Goal: Task Accomplishment & Management: Complete application form

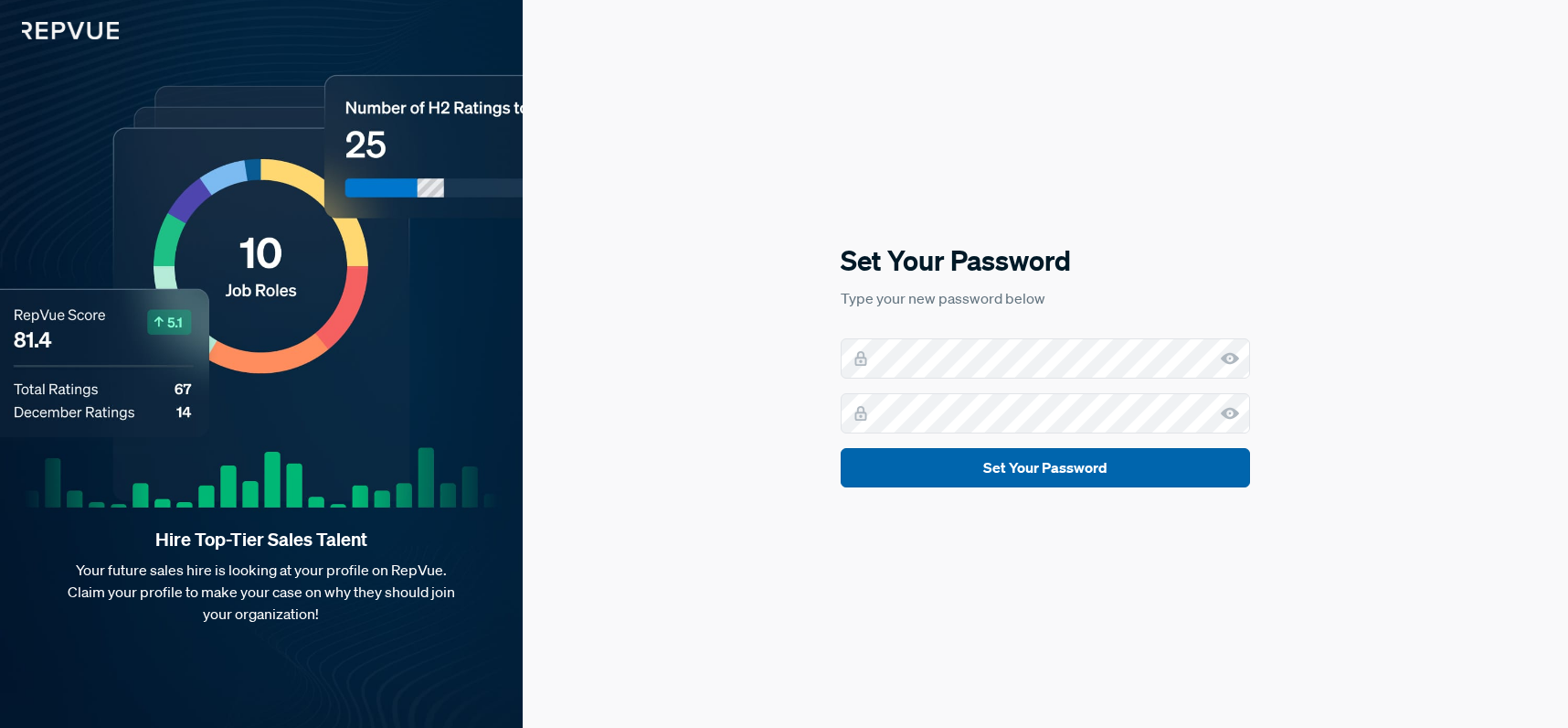
click at [1020, 472] on button "Set Your Password" at bounding box center [1045, 468] width 409 height 39
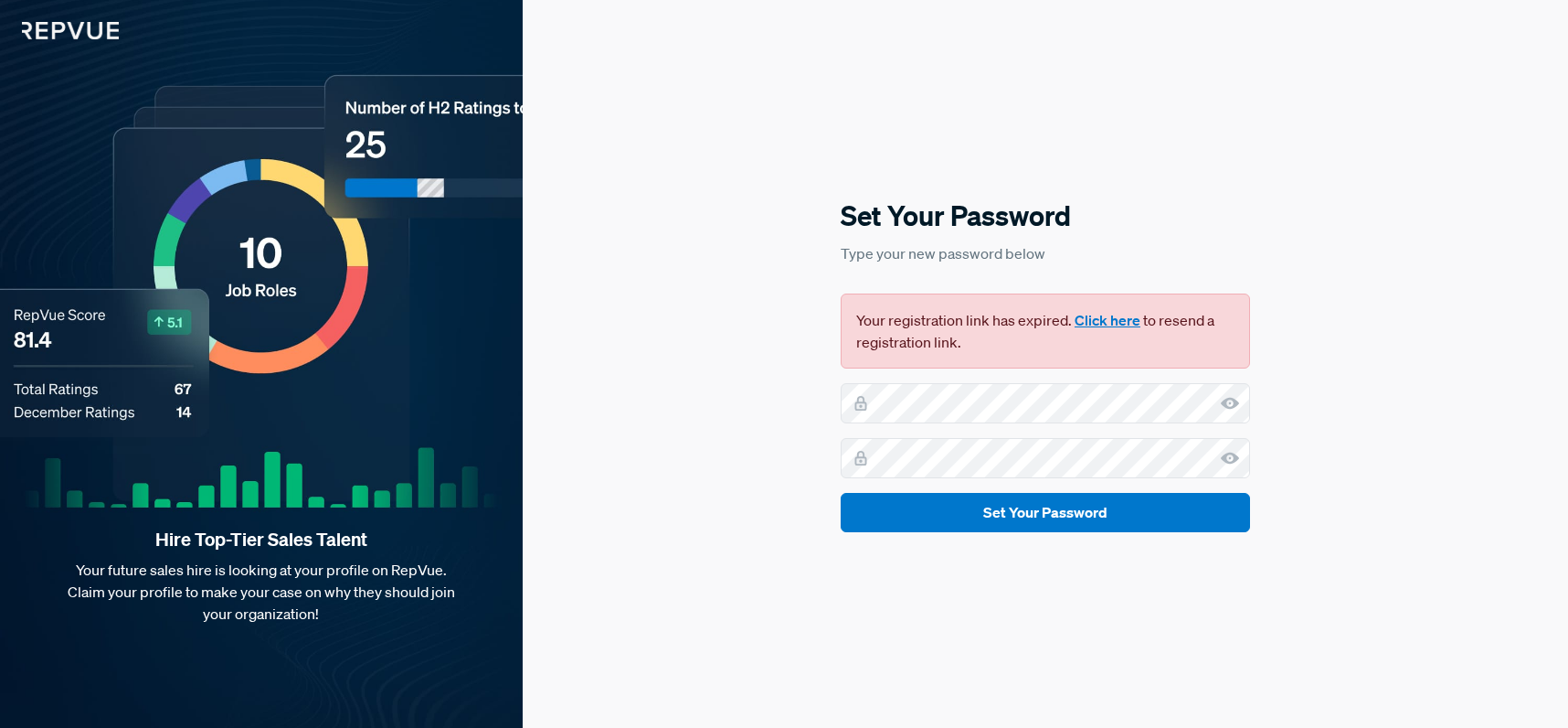
click at [1093, 315] on button "Click here" at bounding box center [1107, 320] width 66 height 22
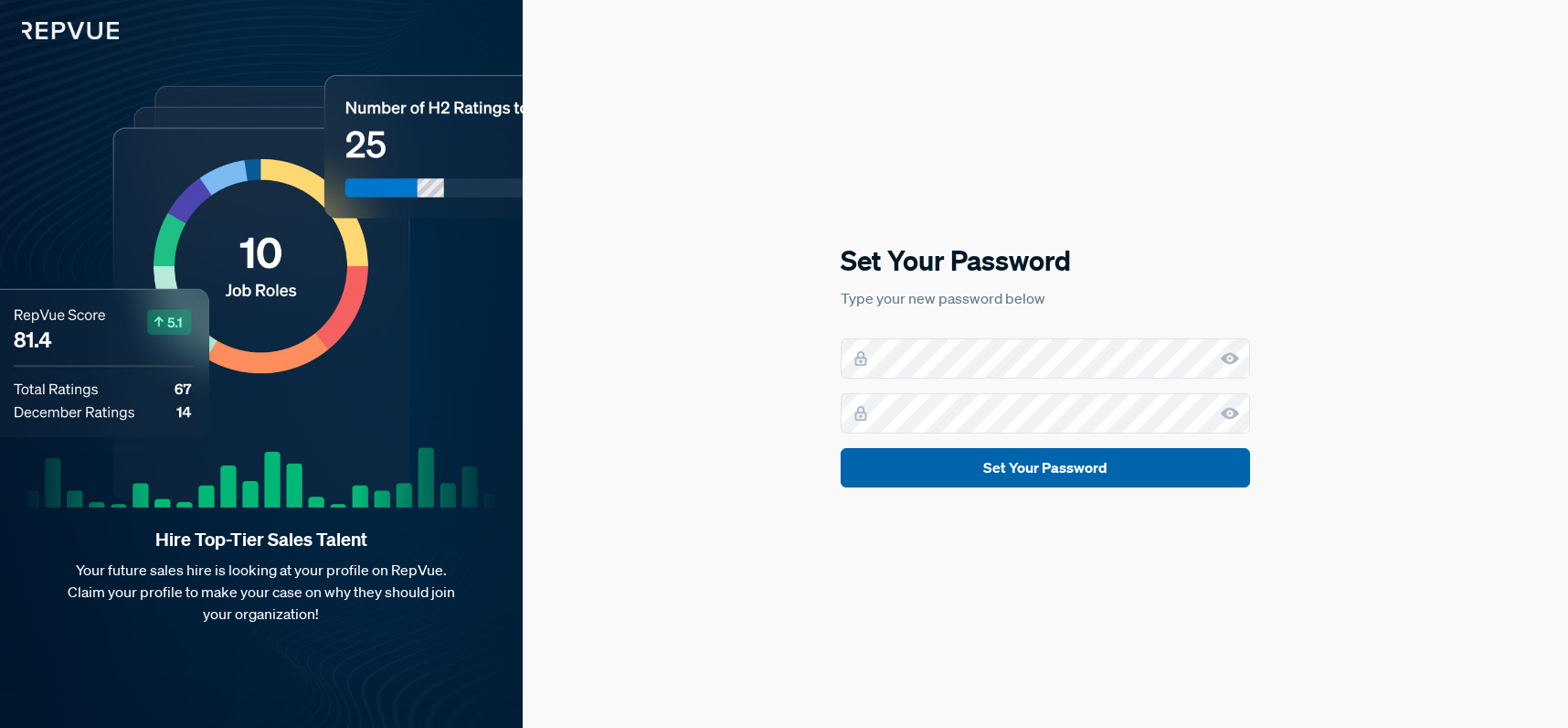
click at [1069, 471] on button "Set Your Password" at bounding box center [1045, 468] width 409 height 39
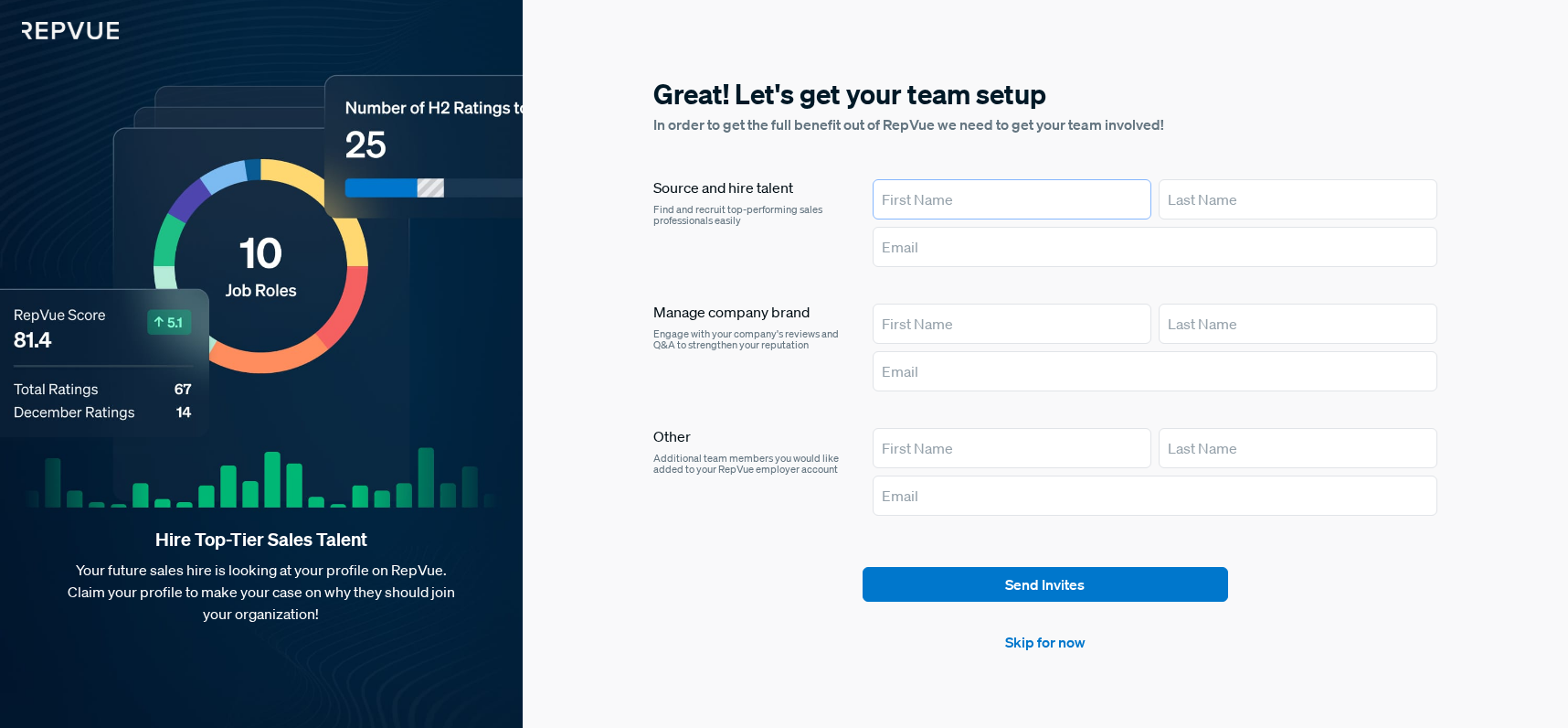
click at [949, 196] on input "text" at bounding box center [1012, 198] width 279 height 40
type input "[PERSON_NAME]"
type input "[PERSON_NAME][EMAIL_ADDRESS][PERSON_NAME][DOMAIN_NAME]"
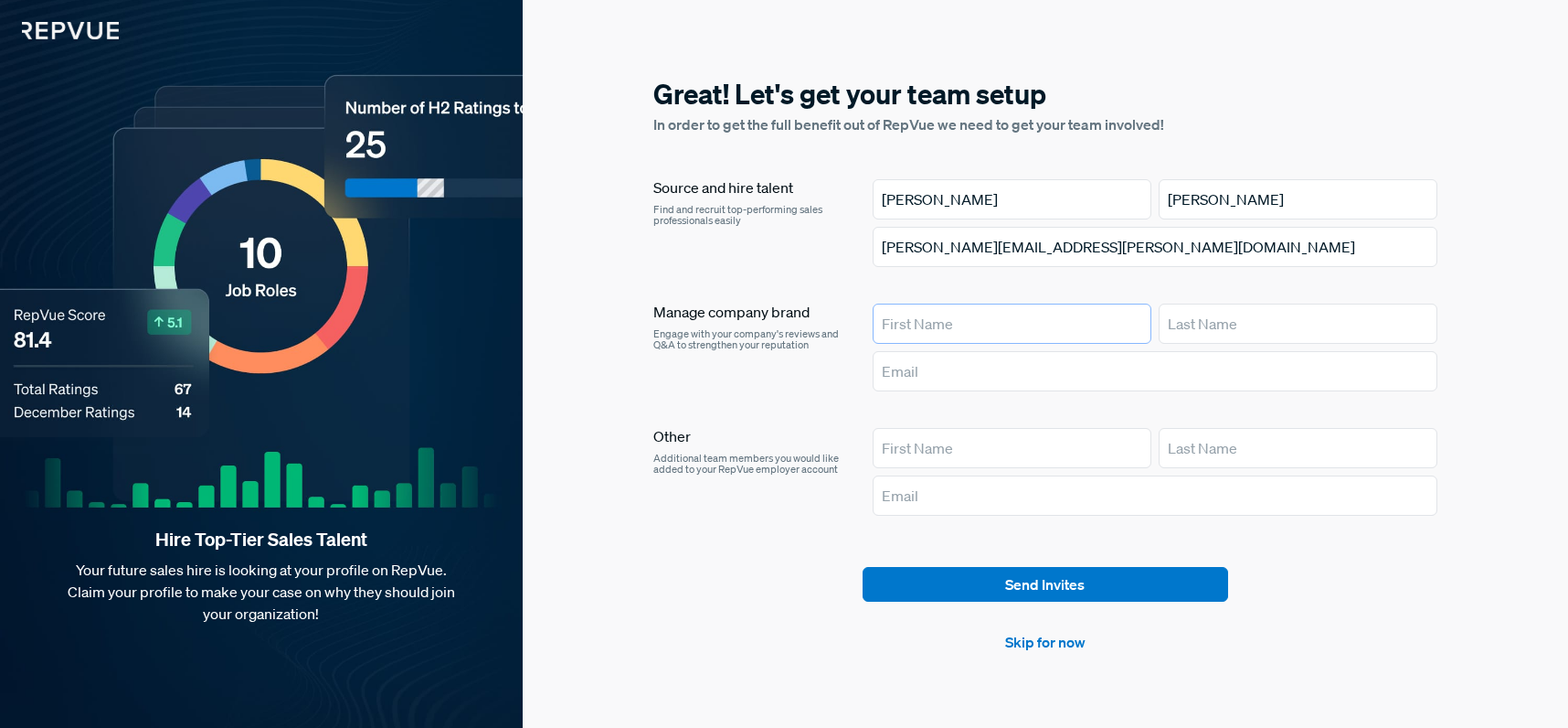
click at [1064, 319] on input "text" at bounding box center [1012, 323] width 279 height 40
click at [1326, 268] on div "[PERSON_NAME] [PERSON_NAME][EMAIL_ADDRESS][PERSON_NAME][DOMAIN_NAME]" at bounding box center [1155, 226] width 565 height 95
click at [1026, 322] on input "text" at bounding box center [1012, 323] width 279 height 40
click at [784, 374] on div "Manage company brand Engage with your company's reviews and Q&A to strengthen y…" at bounding box center [748, 351] width 190 height 95
click at [1064, 650] on link "Skip for now" at bounding box center [1045, 642] width 81 height 22
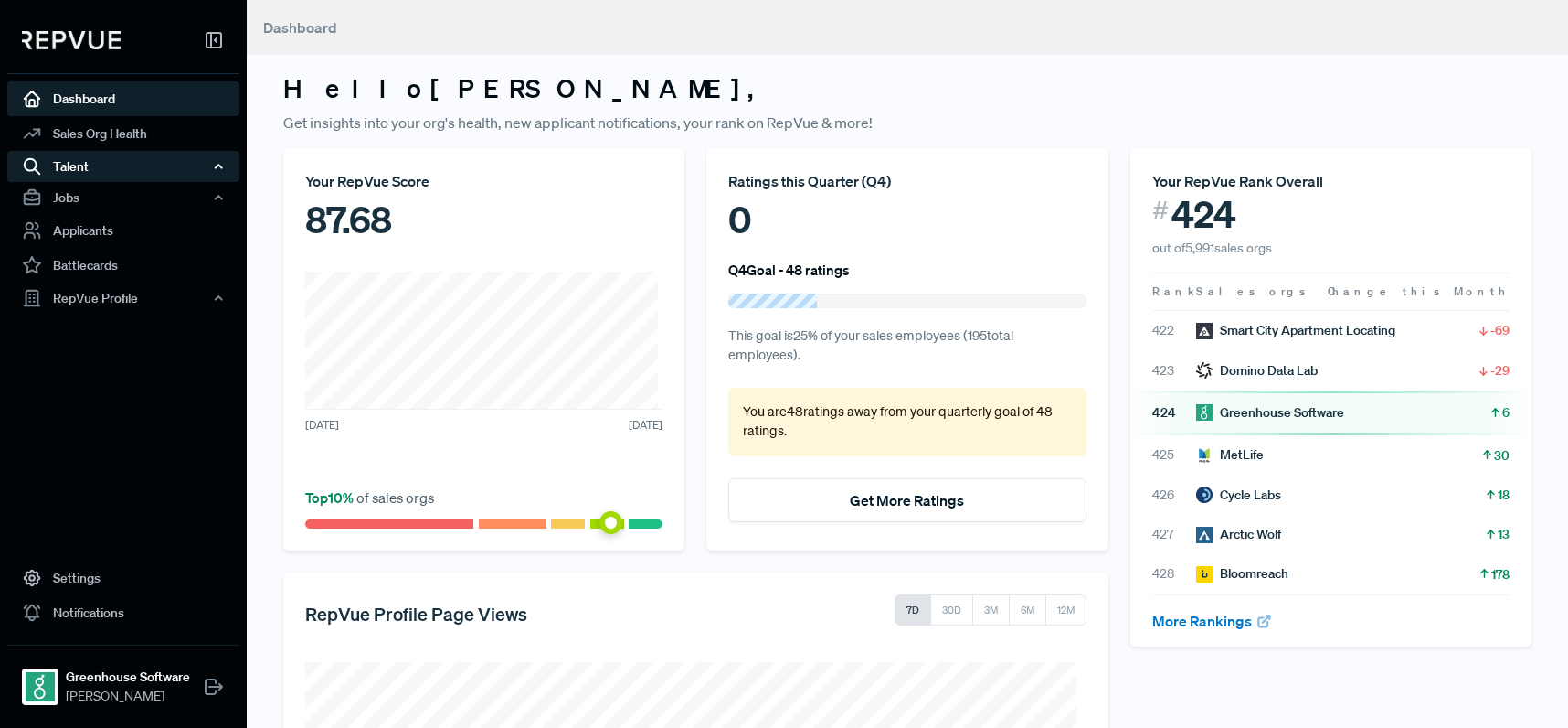
click at [114, 176] on div "Talent" at bounding box center [123, 167] width 232 height 31
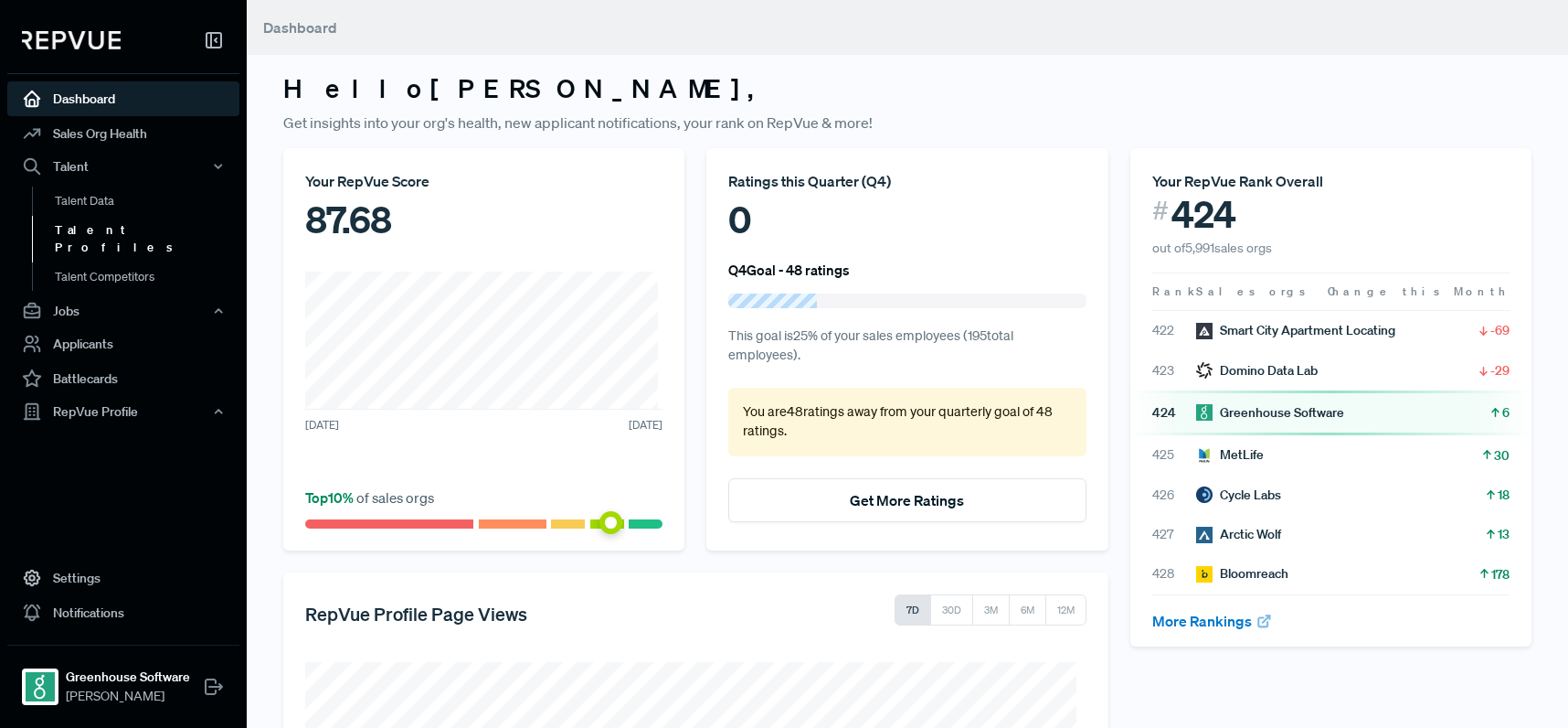
click at [120, 223] on link "Talent Profiles" at bounding box center [148, 239] width 232 height 46
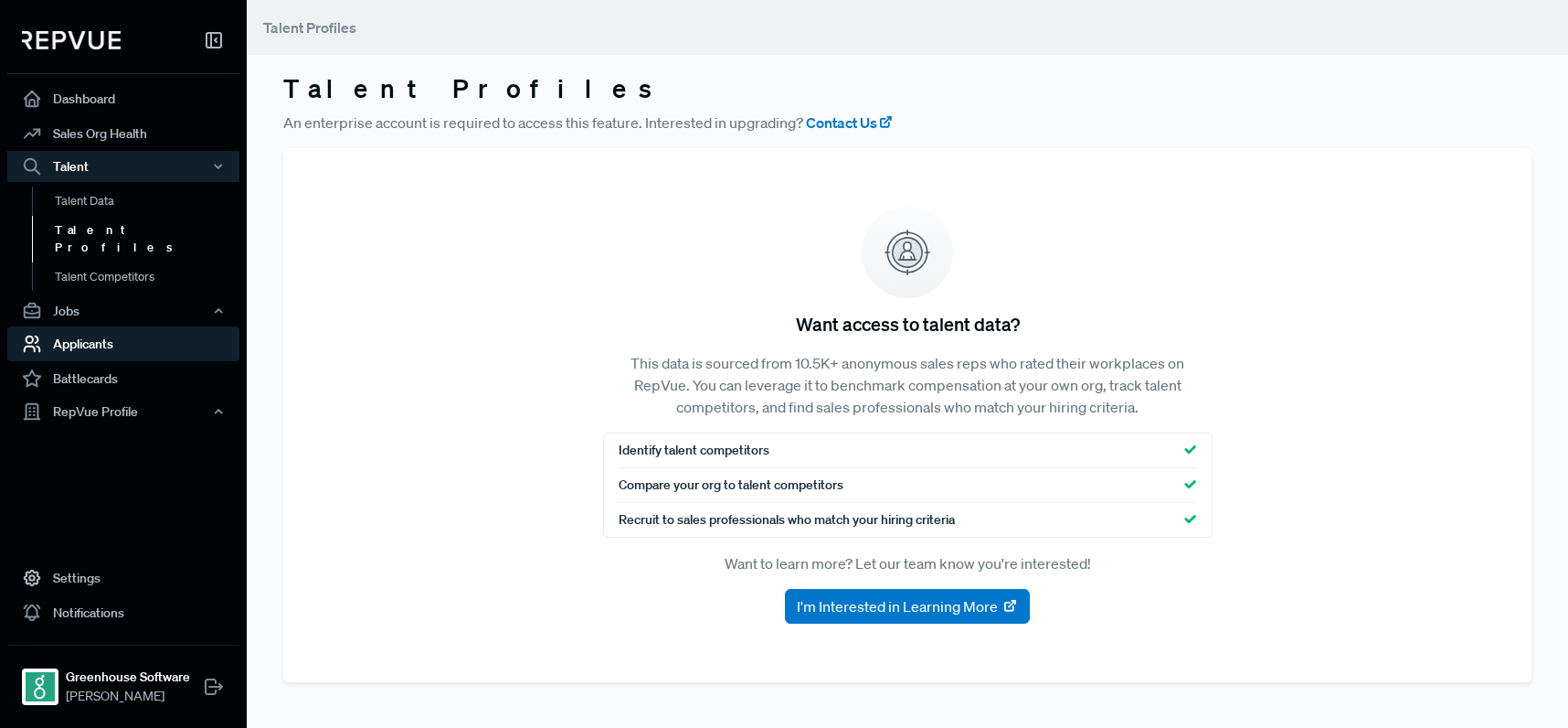
click at [137, 335] on link "Applicants" at bounding box center [123, 344] width 232 height 35
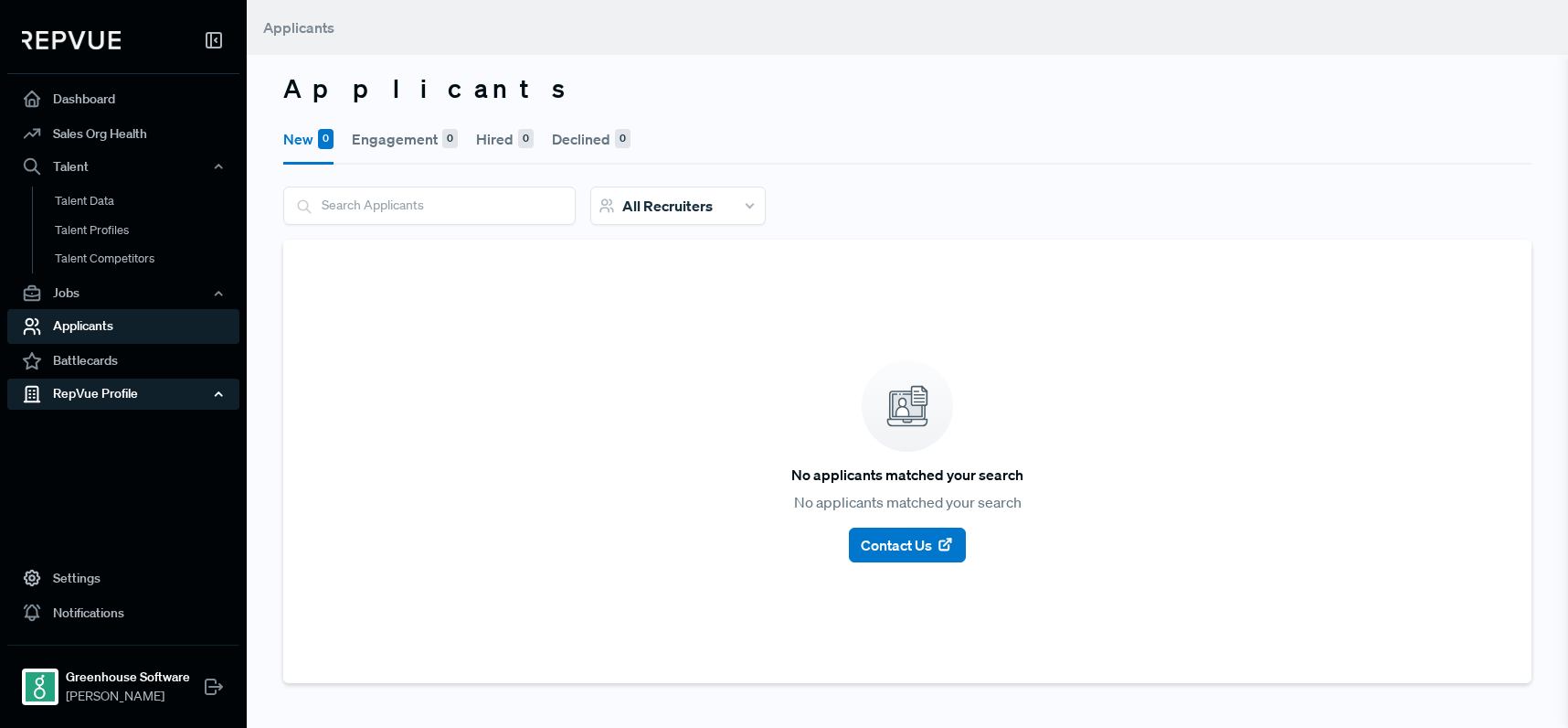
click at [147, 401] on div "RepVue Profile" at bounding box center [123, 395] width 232 height 31
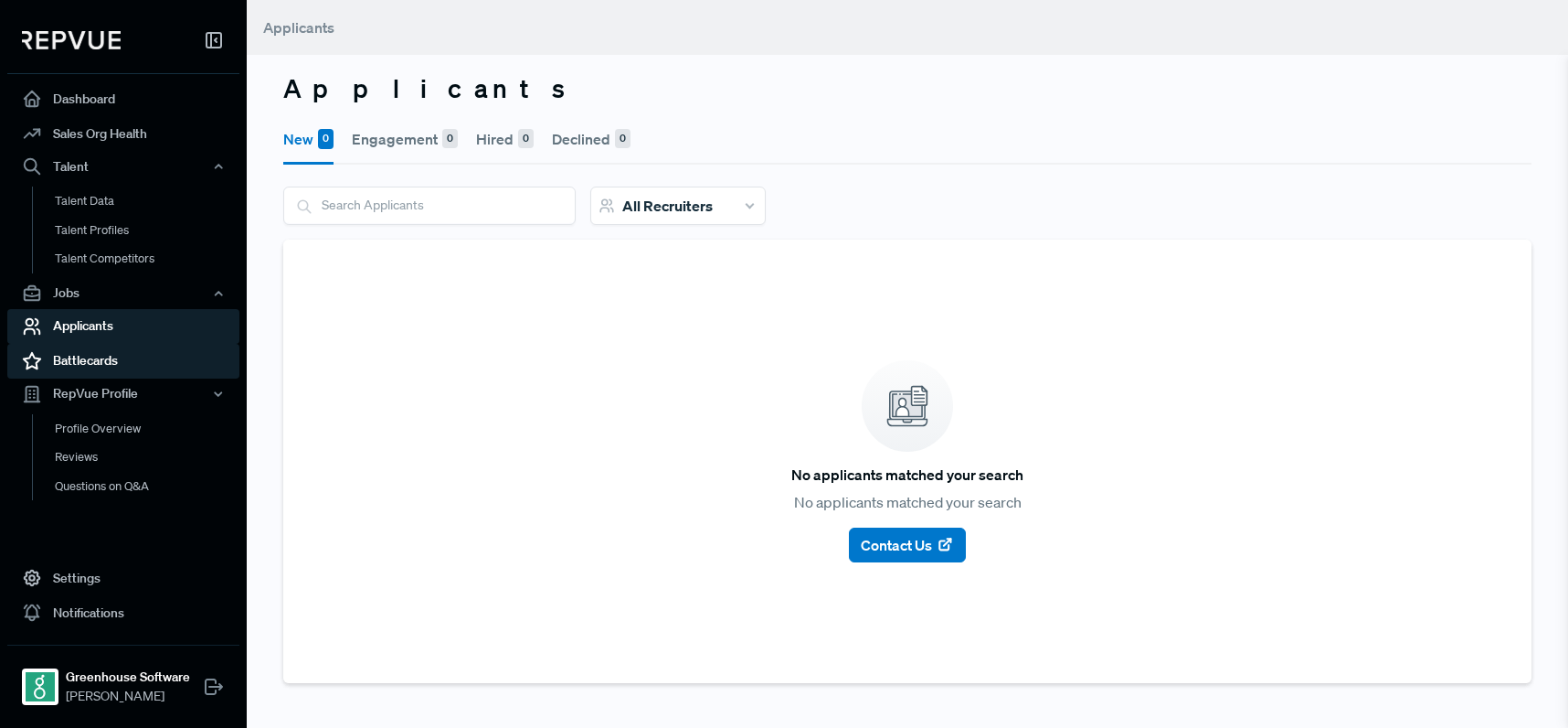
click at [101, 366] on link "Battlecards" at bounding box center [123, 361] width 232 height 35
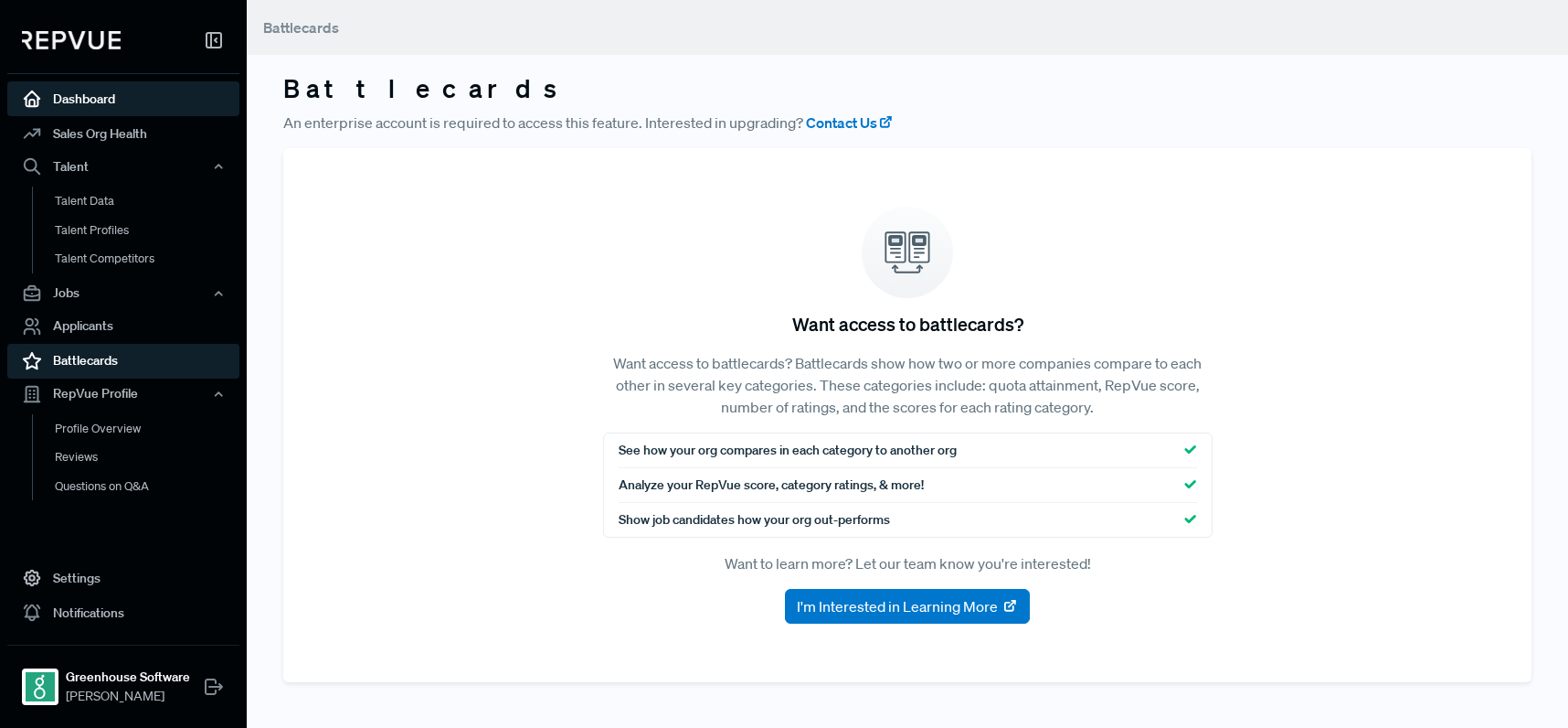
click at [118, 106] on link "Dashboard" at bounding box center [123, 99] width 232 height 35
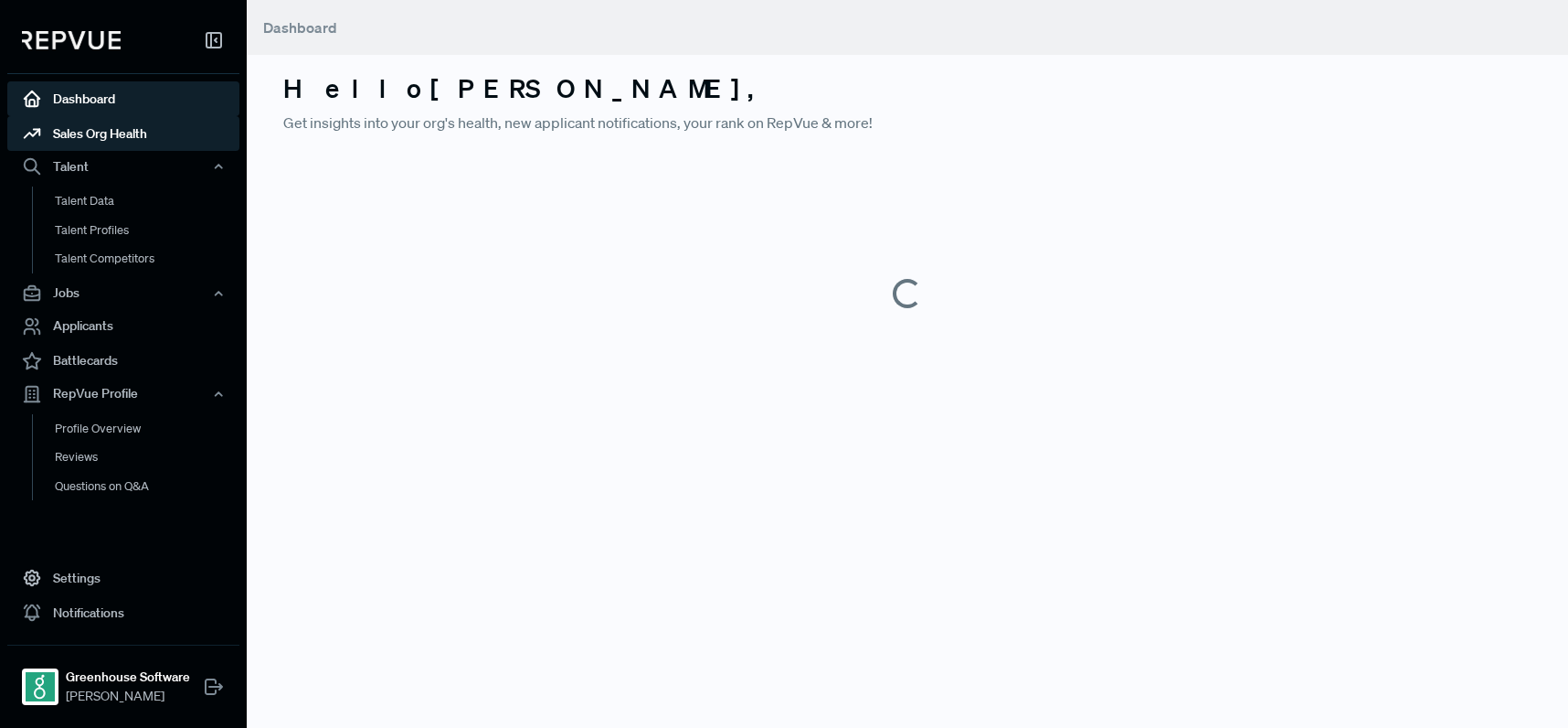
click at [124, 137] on link "Sales Org Health" at bounding box center [123, 133] width 232 height 35
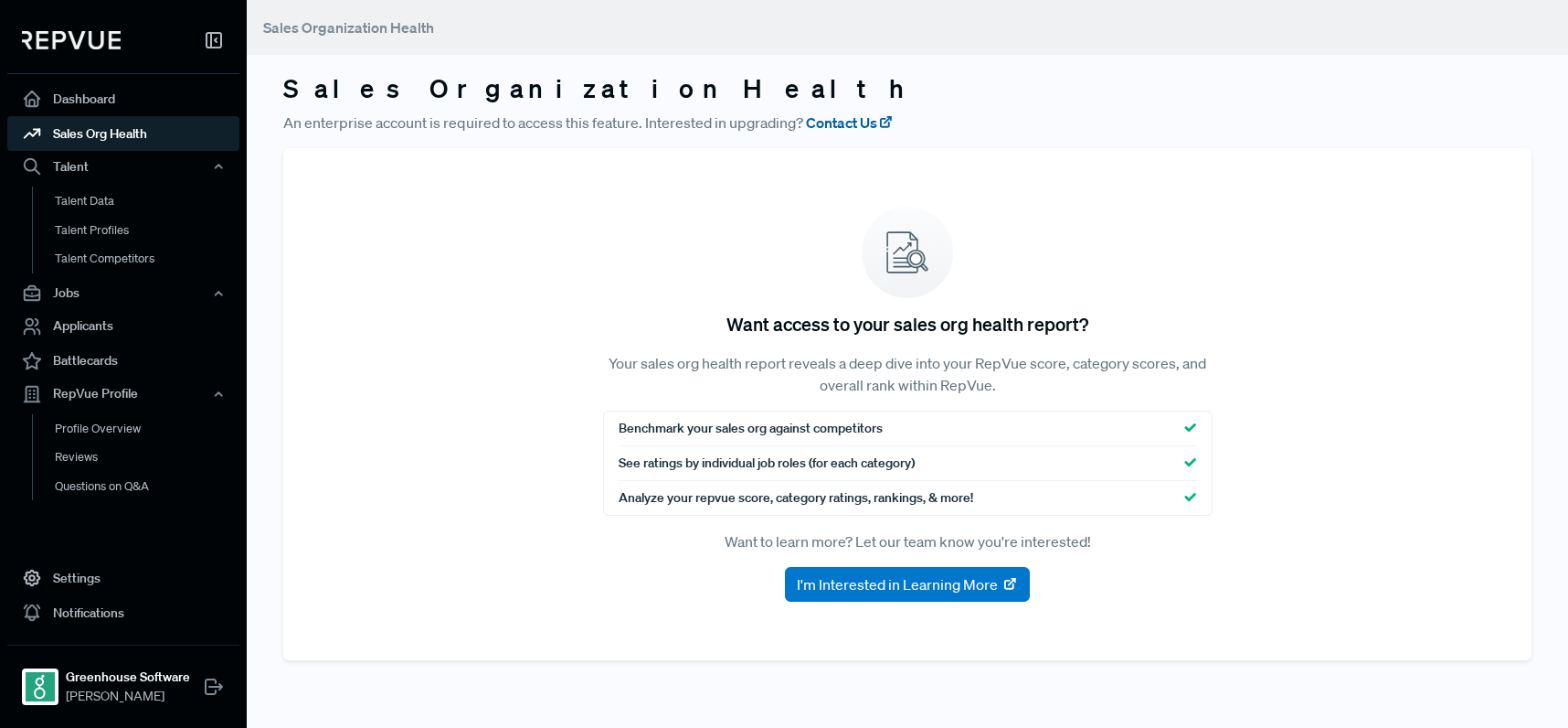
click at [850, 131] on link "Contact Us" at bounding box center [850, 122] width 88 height 22
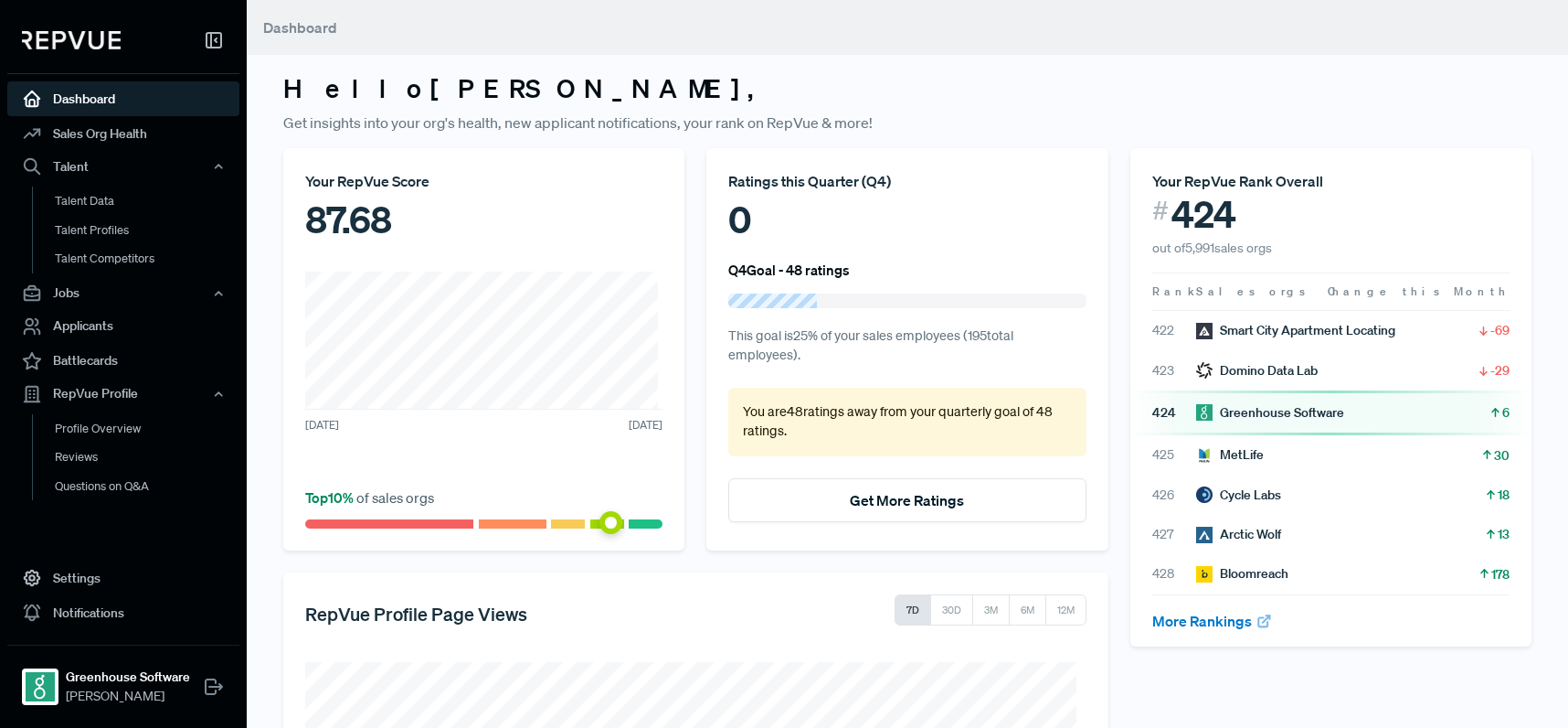
click at [1271, 391] on div "424 Greenhouse Software 6" at bounding box center [1330, 413] width 401 height 44
click at [1188, 358] on div "423 Domino Data Lab -29" at bounding box center [1330, 370] width 401 height 39
click at [868, 240] on div "0" at bounding box center [907, 219] width 357 height 55
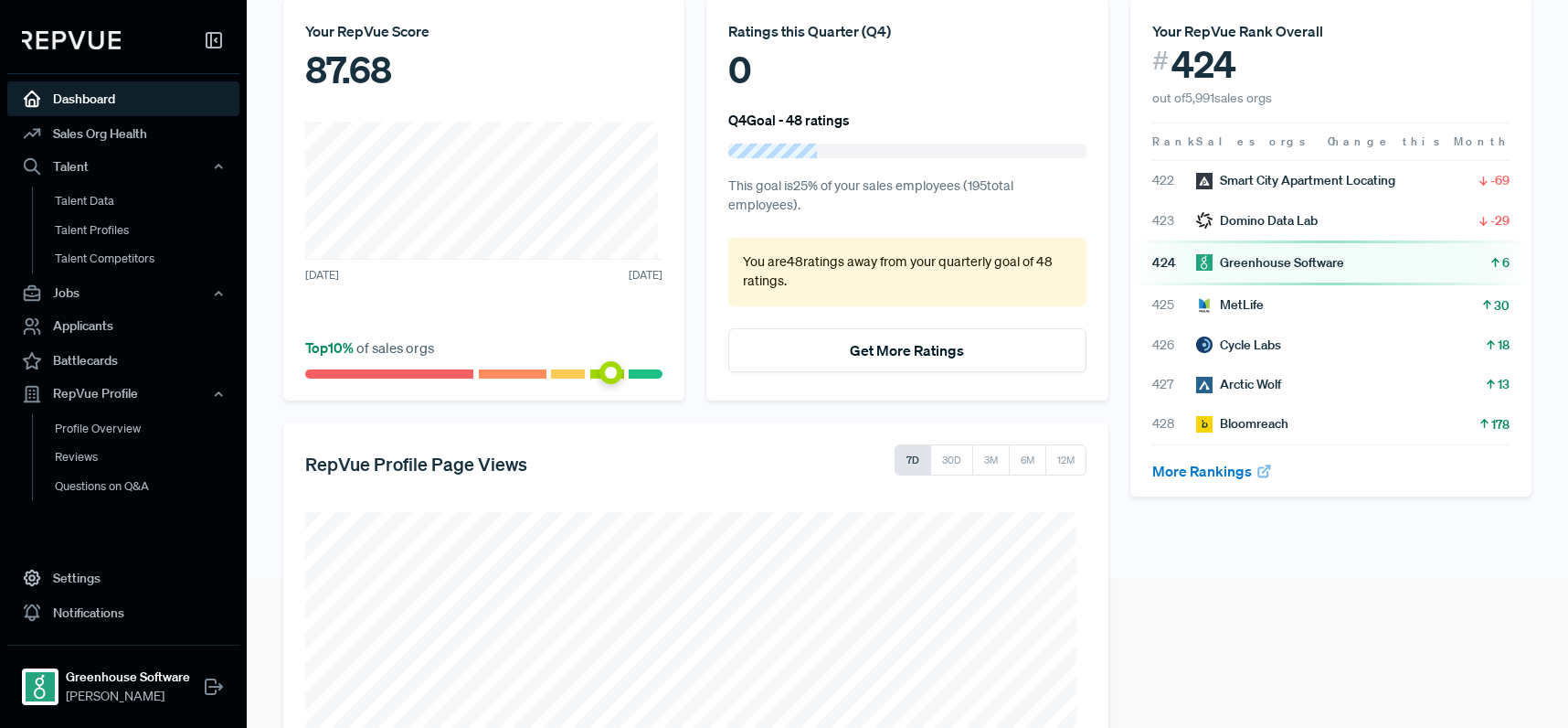
scroll to position [370, 0]
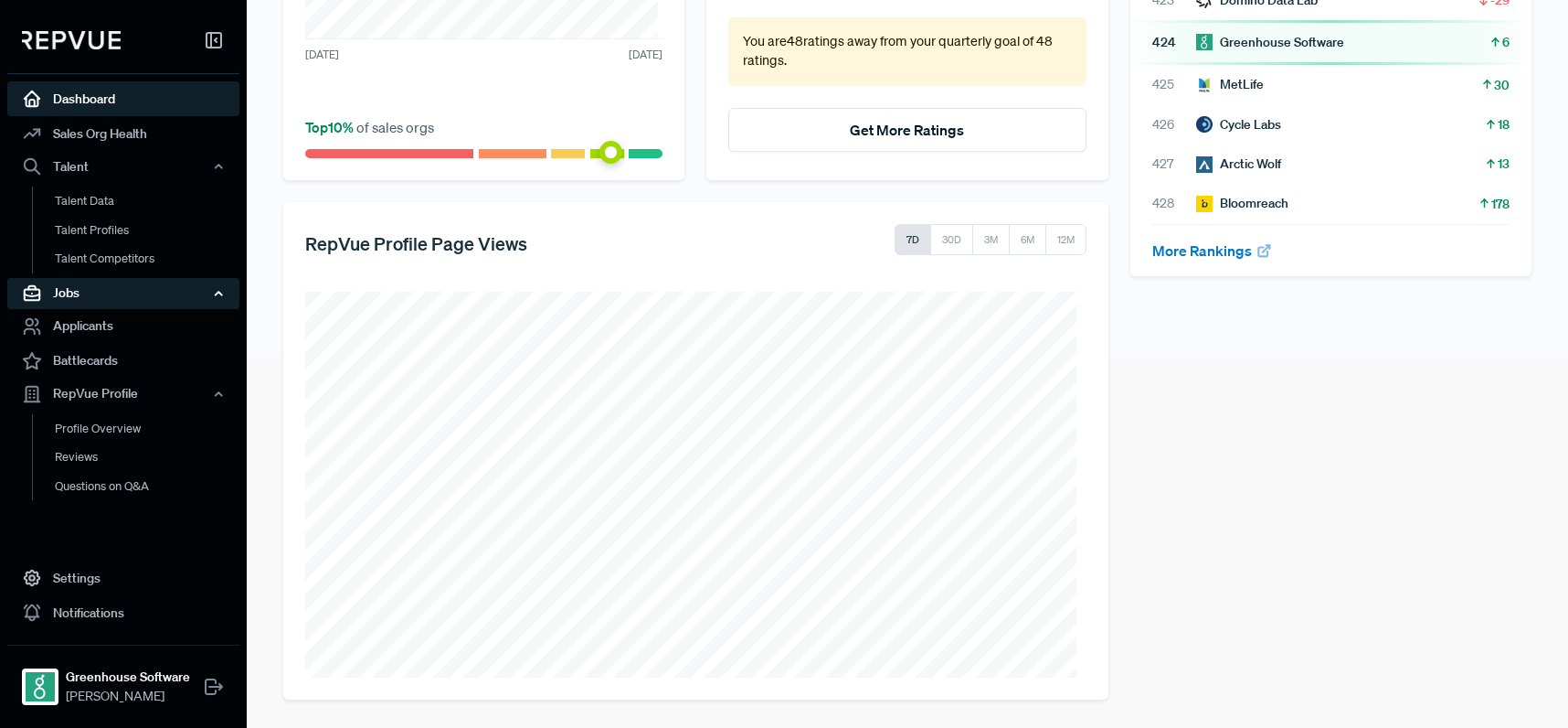
click at [113, 289] on div "Jobs" at bounding box center [123, 294] width 232 height 31
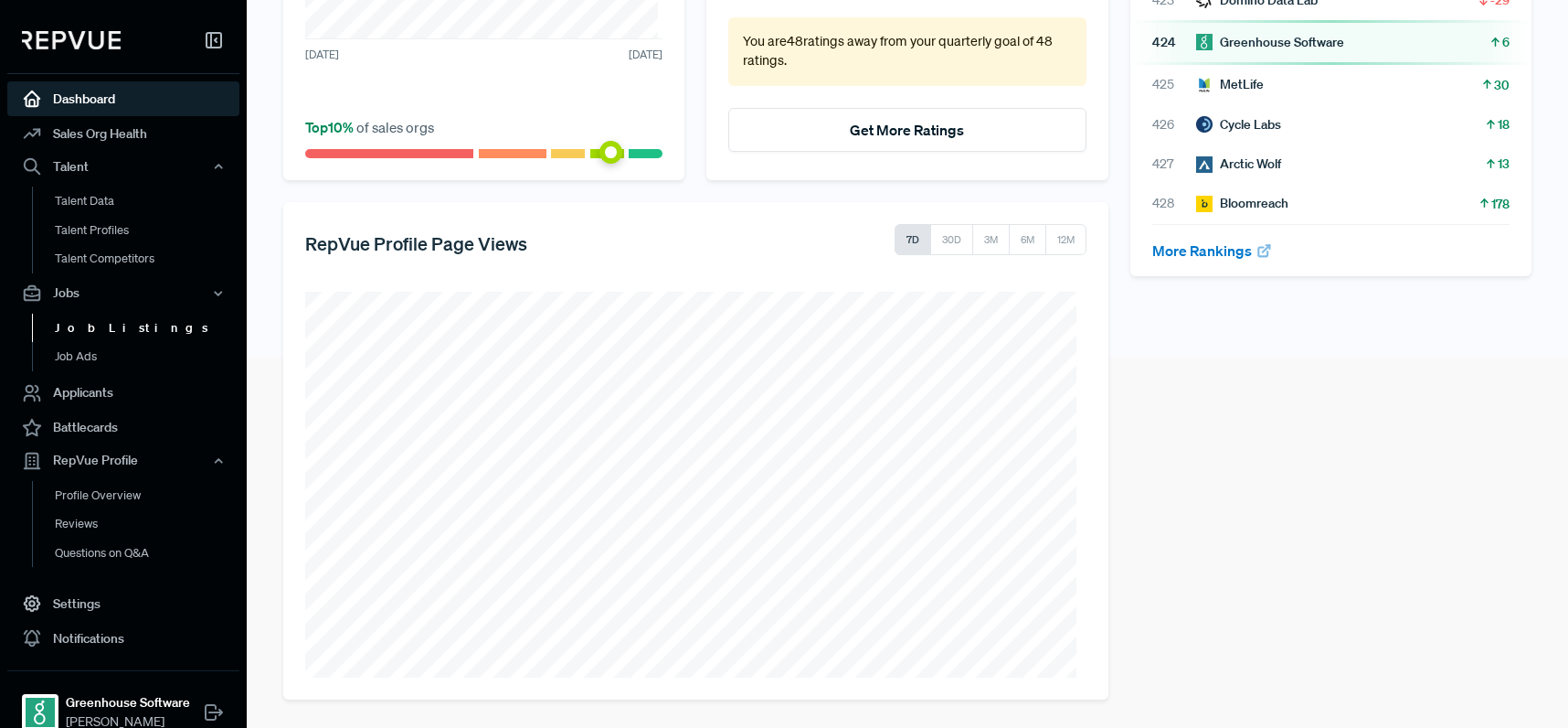
click at [117, 325] on link "Job Listings" at bounding box center [148, 329] width 232 height 30
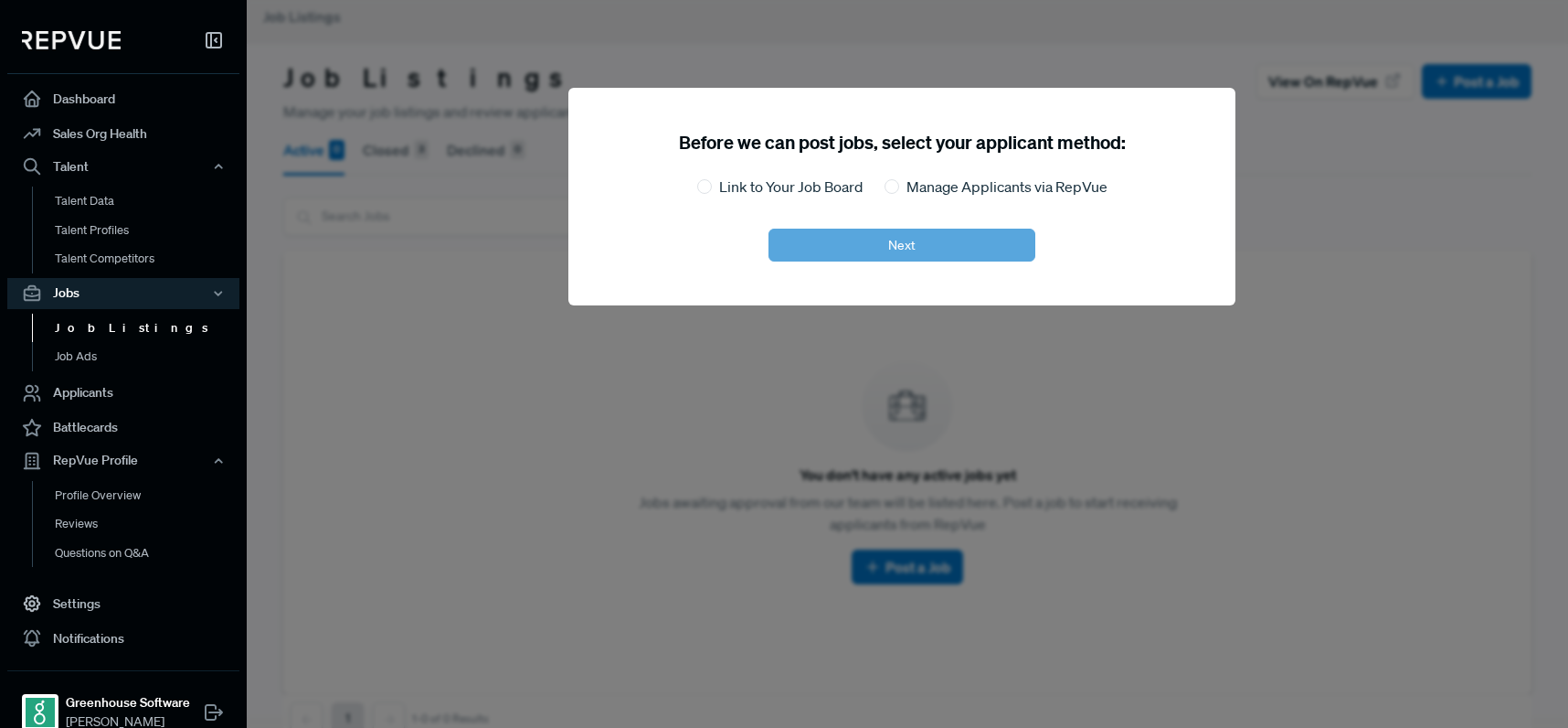
scroll to position [55, 0]
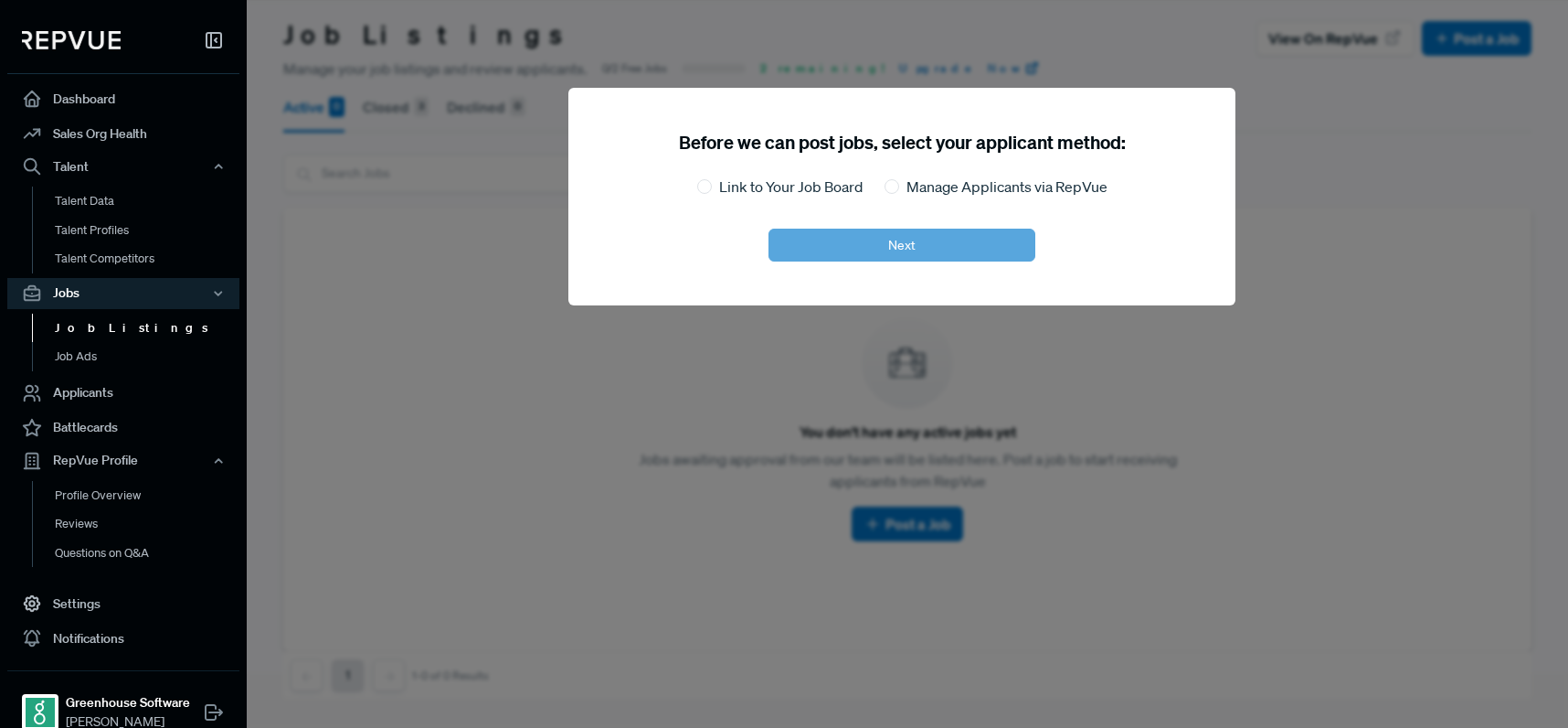
click at [752, 191] on label "Link to Your Job Board" at bounding box center [790, 187] width 143 height 22
click at [712, 191] on input "Link to Your Job Board" at bounding box center [704, 186] width 15 height 15
radio input "true"
click at [820, 240] on button "Next" at bounding box center [902, 245] width 267 height 33
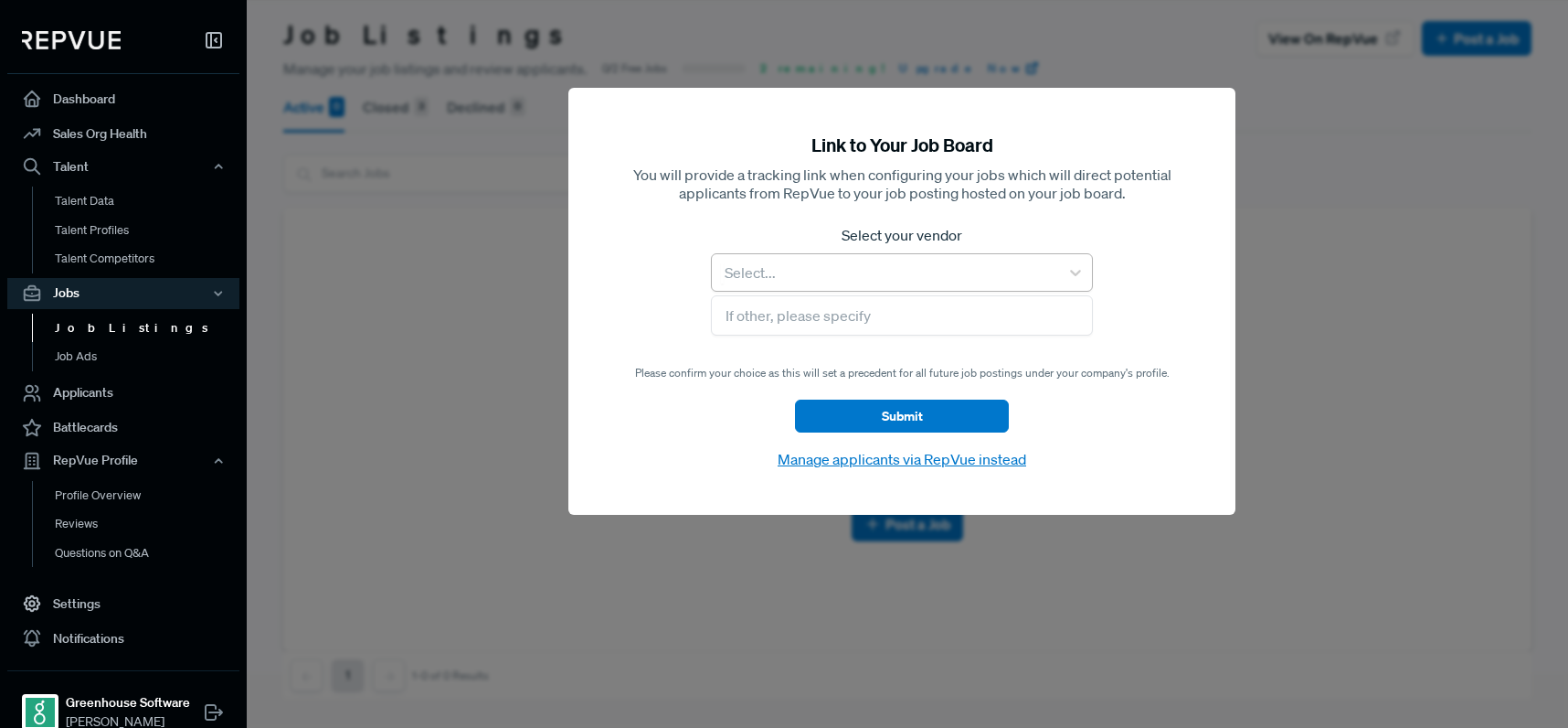
click at [964, 276] on div at bounding box center [885, 272] width 329 height 26
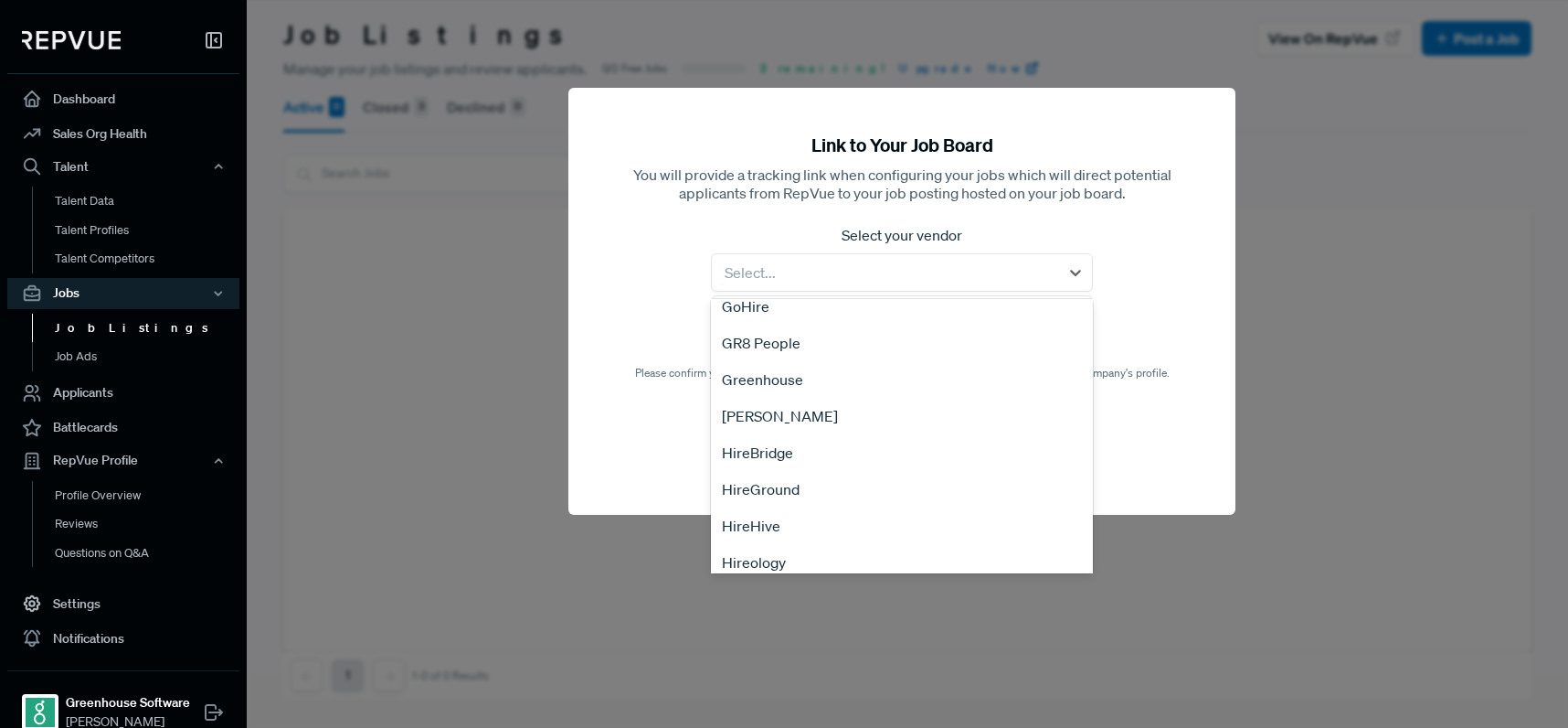
scroll to position [1065, 0]
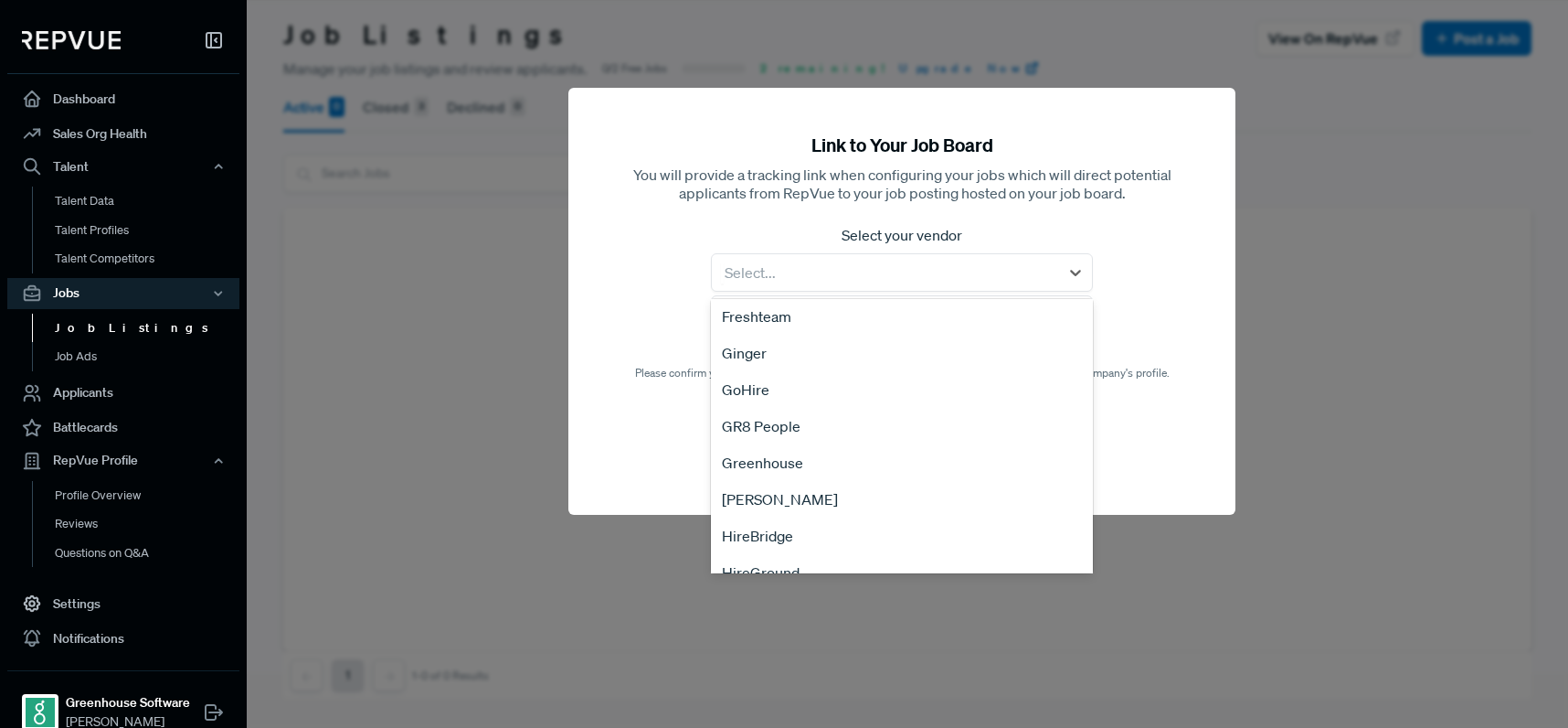
click at [886, 461] on div "Greenhouse" at bounding box center [902, 462] width 382 height 36
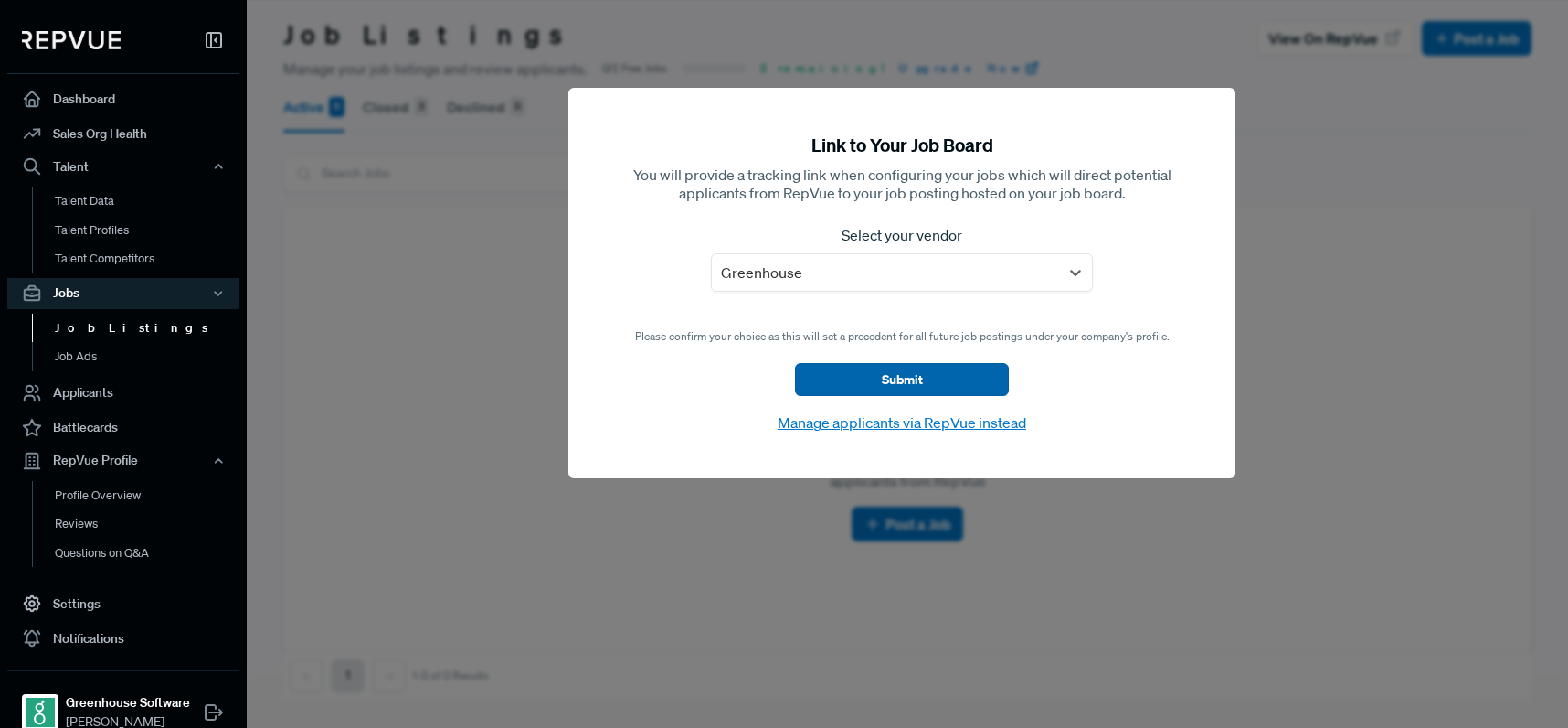
click at [968, 375] on button "Submit" at bounding box center [902, 380] width 214 height 33
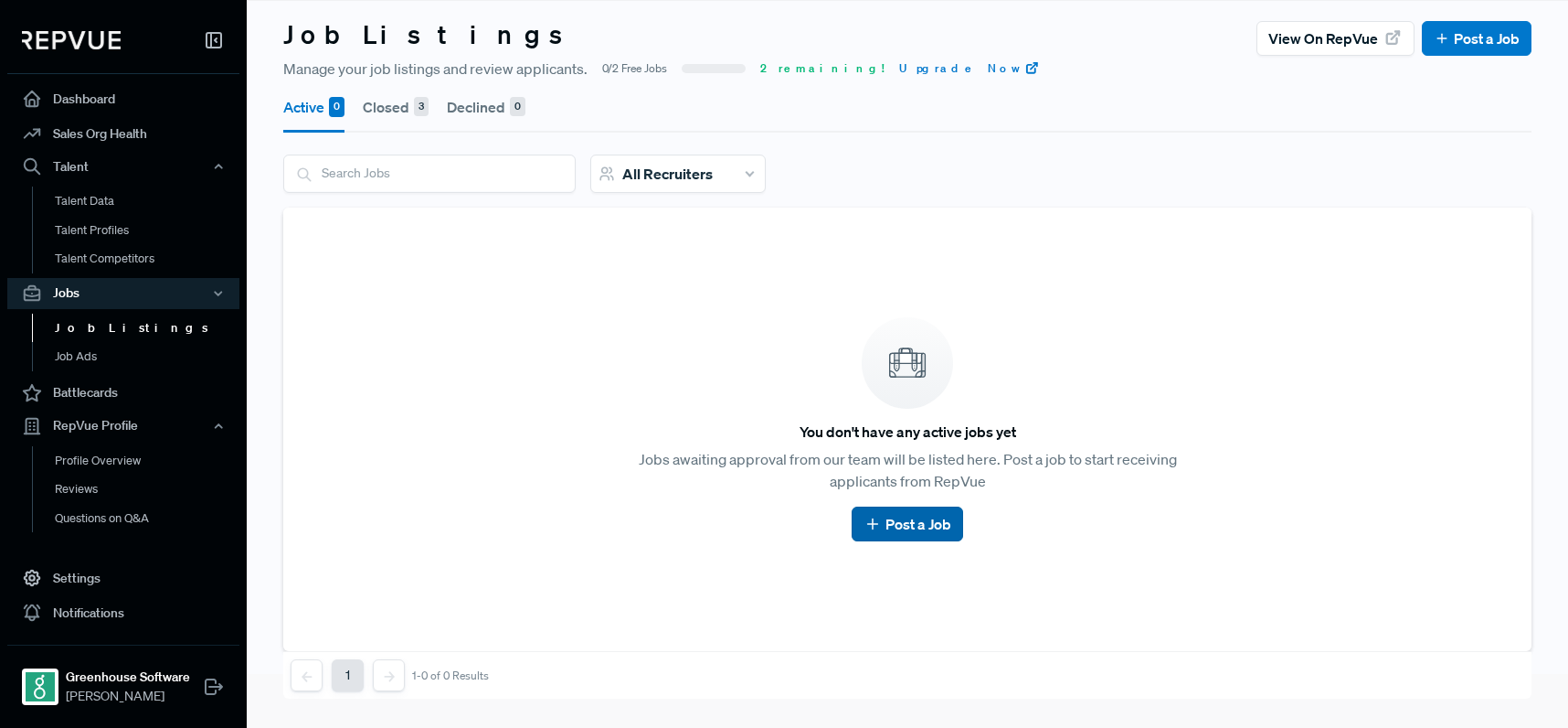
click at [891, 531] on link "Post a Job" at bounding box center [907, 524] width 87 height 22
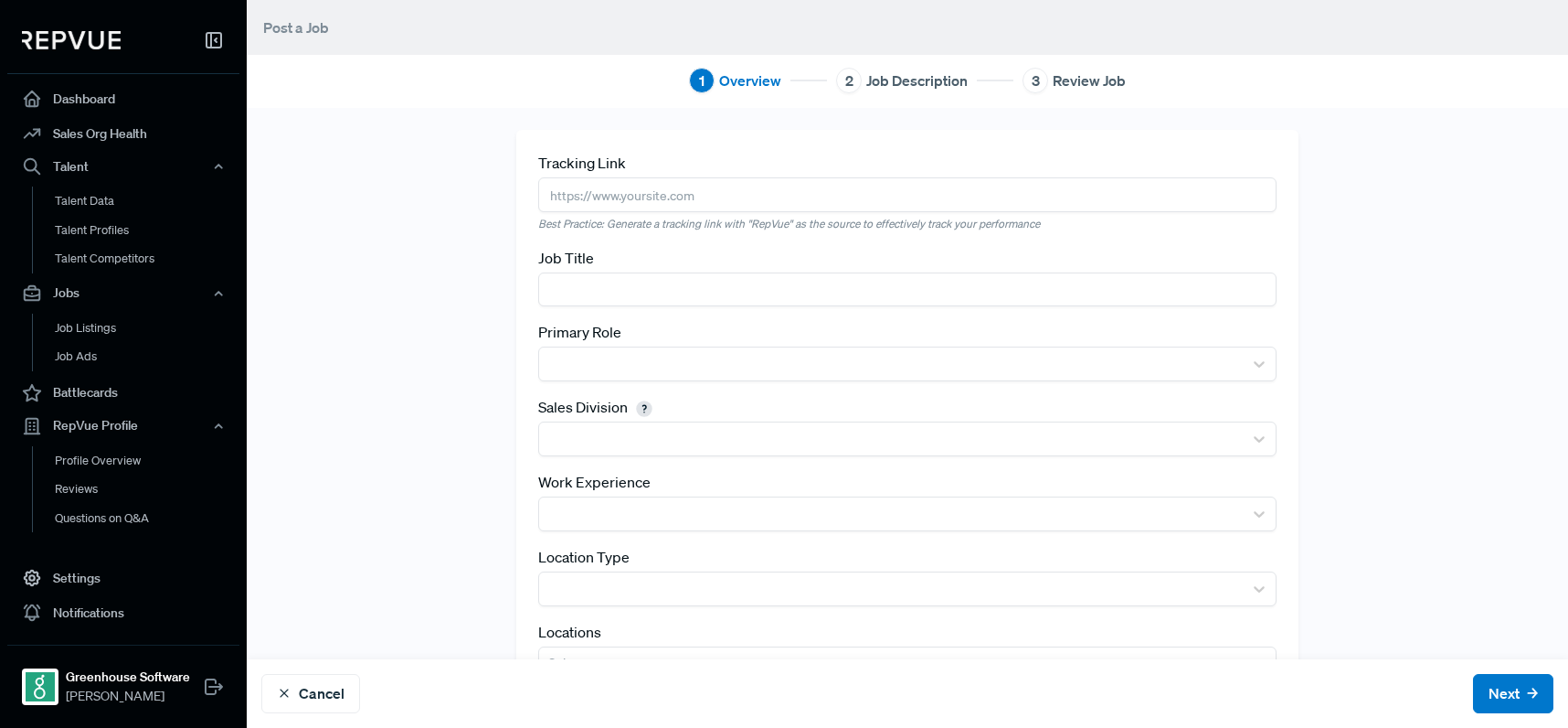
click at [775, 288] on input "text" at bounding box center [907, 289] width 739 height 34
click at [698, 183] on input "text" at bounding box center [907, 195] width 739 height 34
click at [703, 271] on div "Job Title" at bounding box center [907, 277] width 739 height 59
click at [710, 296] on input "text" at bounding box center [907, 289] width 739 height 34
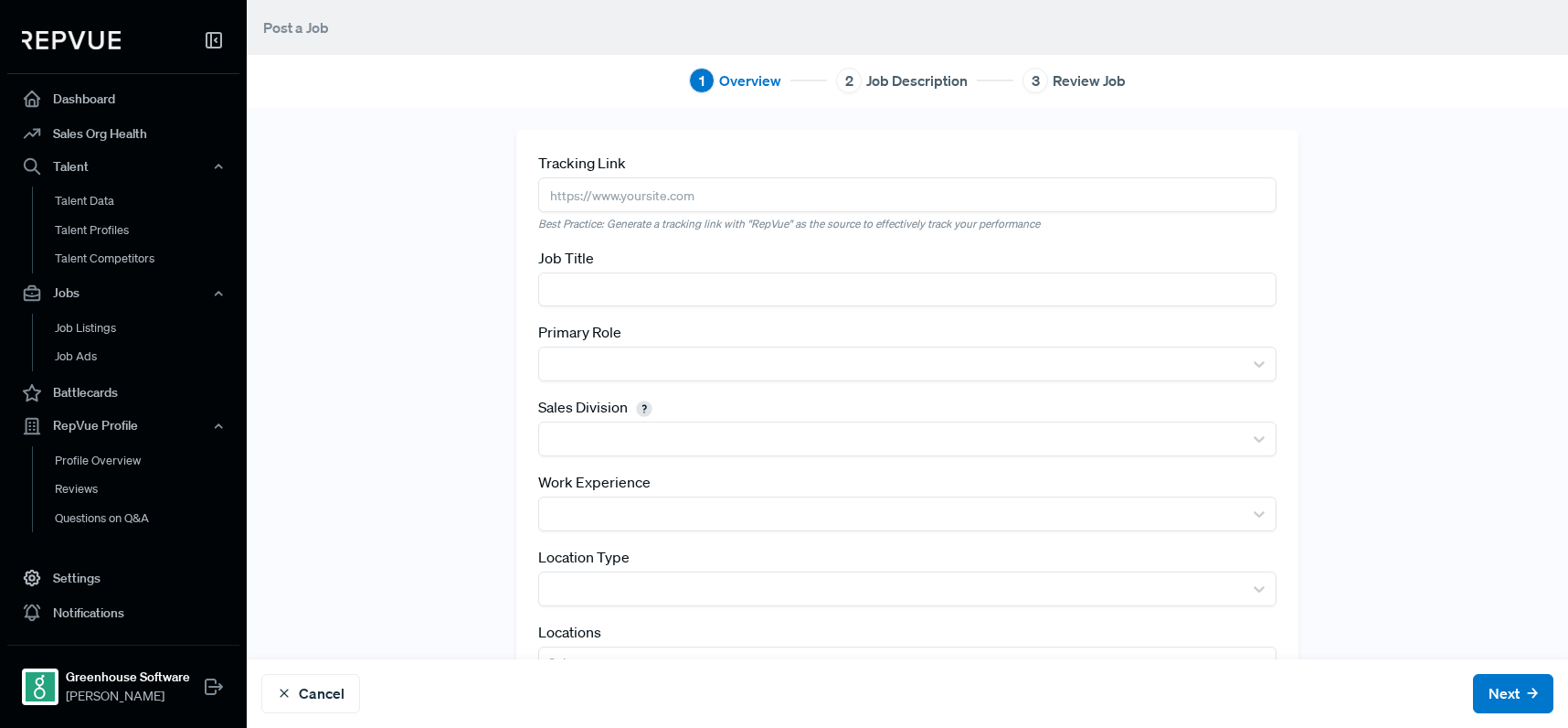
click at [834, 207] on input "text" at bounding box center [907, 195] width 739 height 34
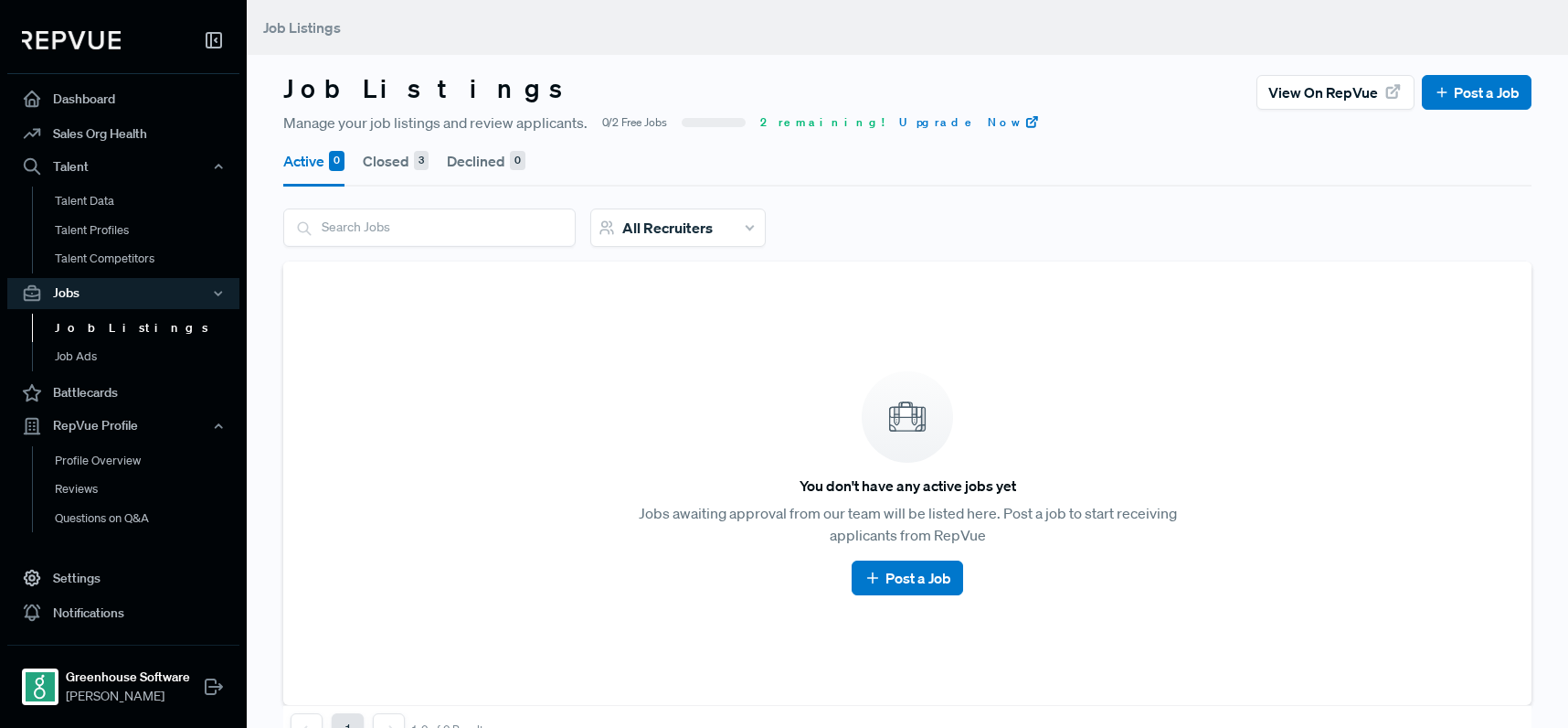
click at [402, 155] on button "Closed 3" at bounding box center [395, 160] width 66 height 51
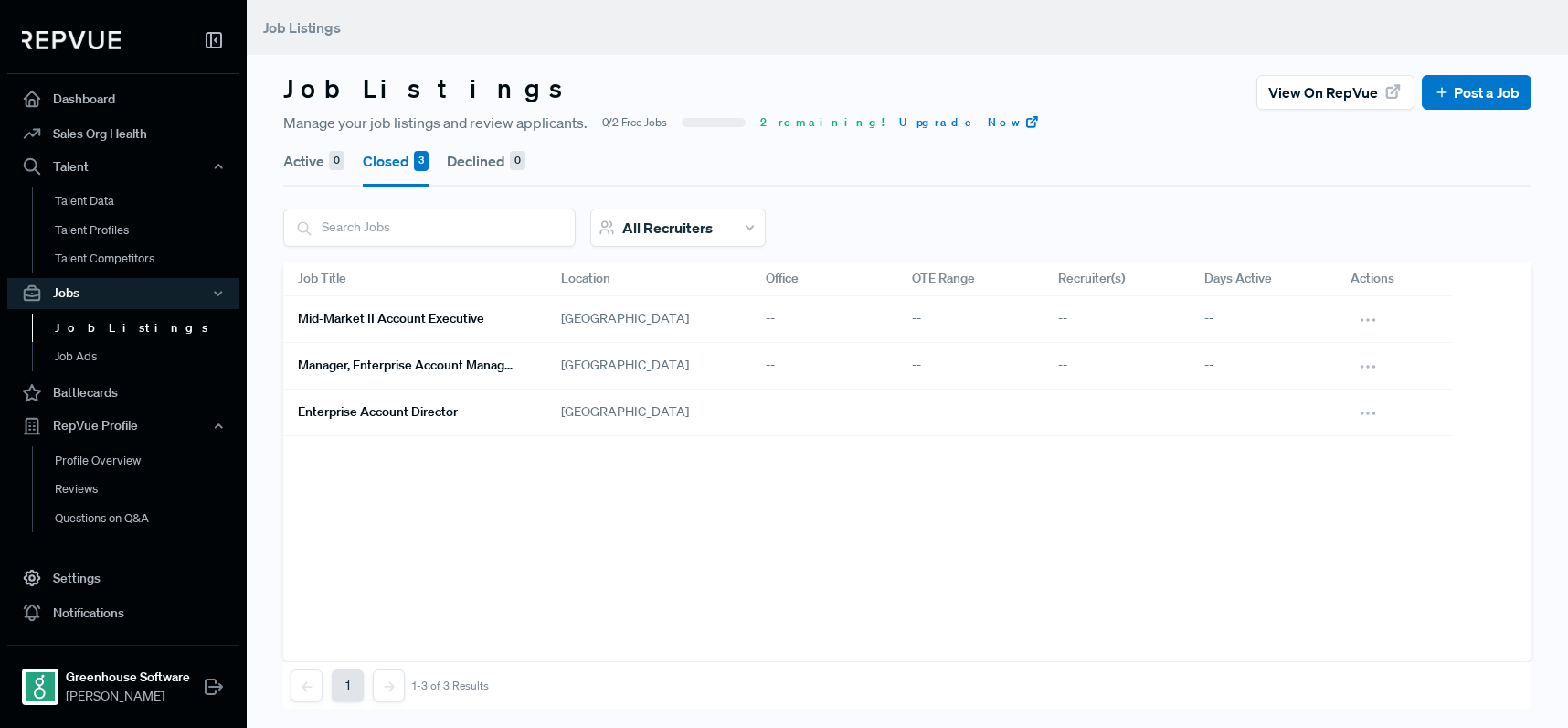
click at [473, 164] on button "Declined 0" at bounding box center [486, 160] width 79 height 51
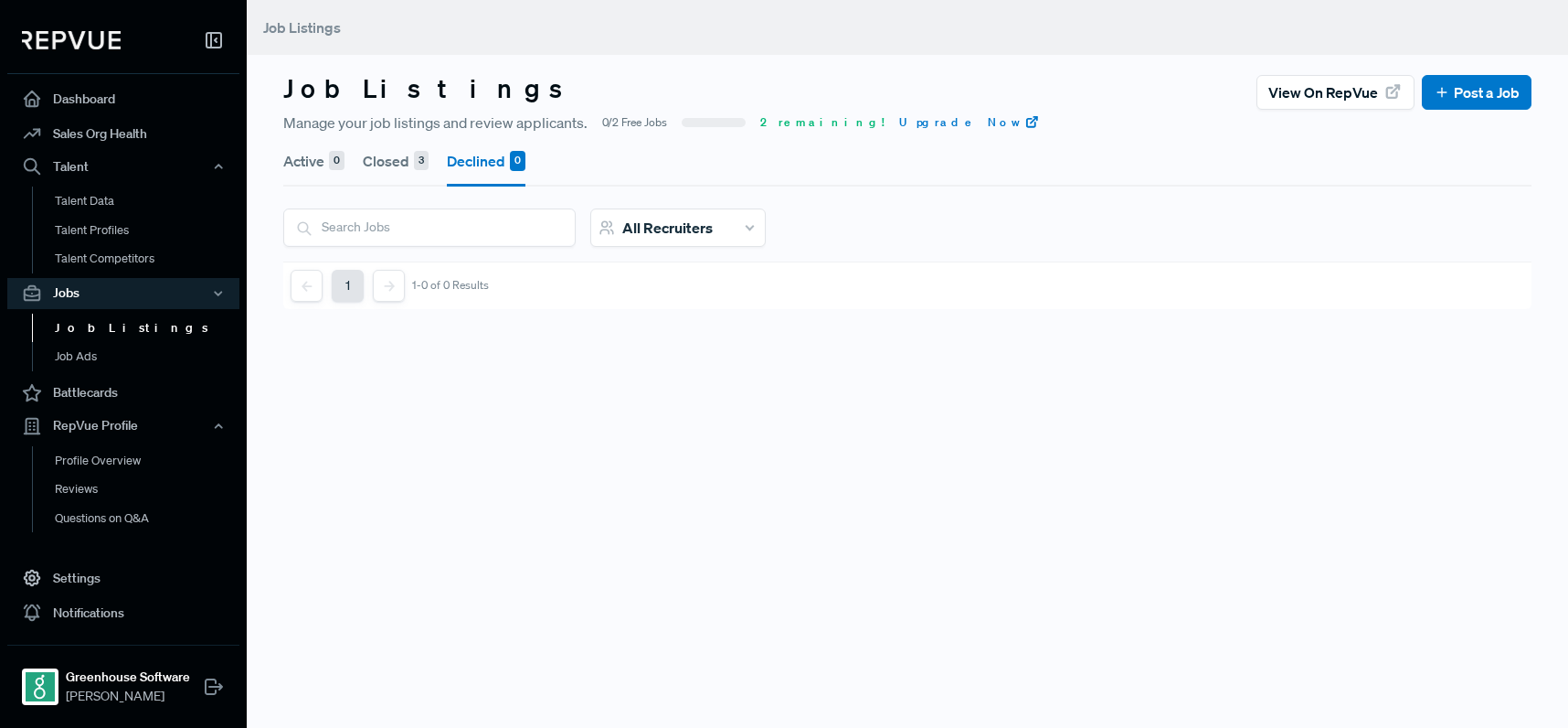
click at [324, 155] on button "Active 0" at bounding box center [314, 160] width 61 height 51
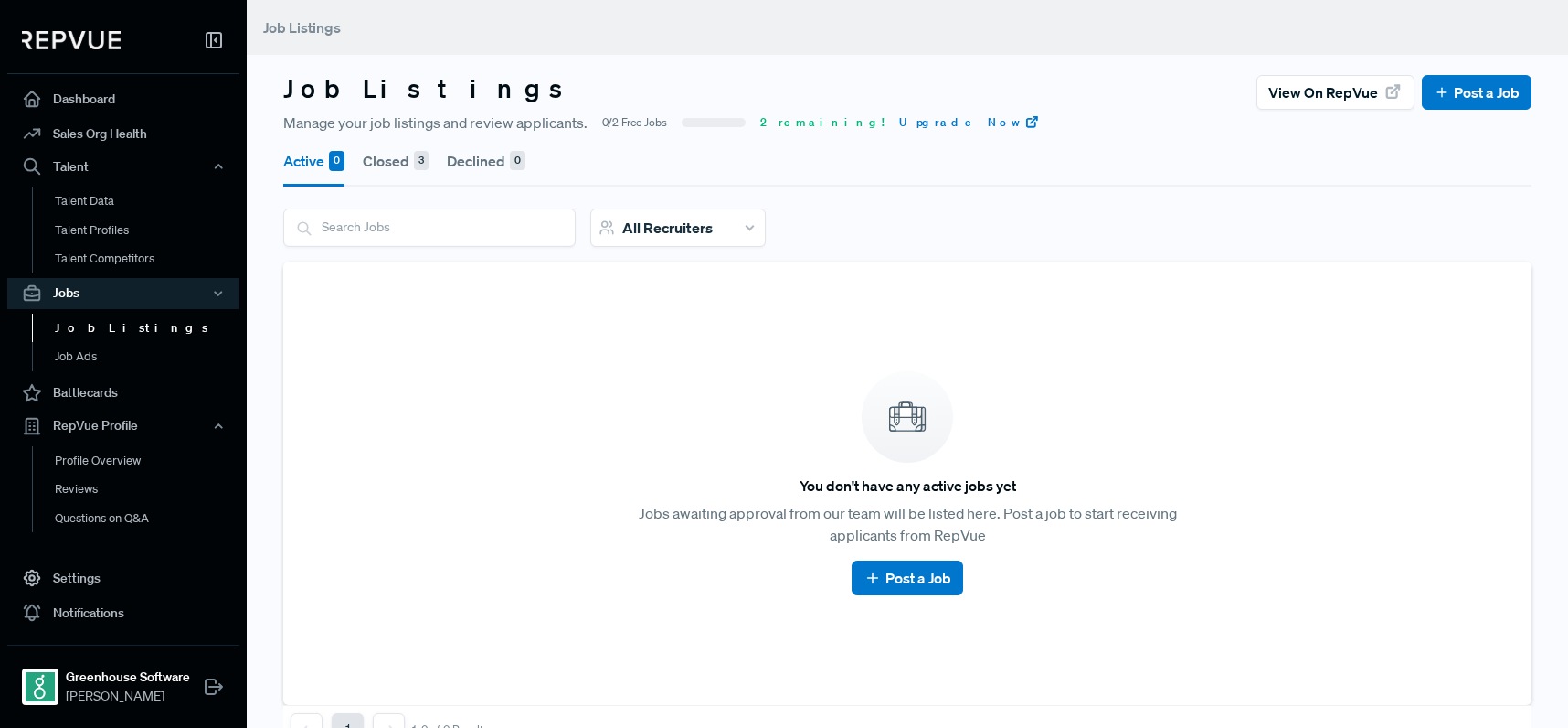
click at [769, 120] on span "2 remaining!" at bounding box center [822, 122] width 124 height 17
click at [780, 128] on span "2 remaining!" at bounding box center [822, 122] width 124 height 17
click at [902, 570] on link "Post a Job" at bounding box center [907, 578] width 87 height 22
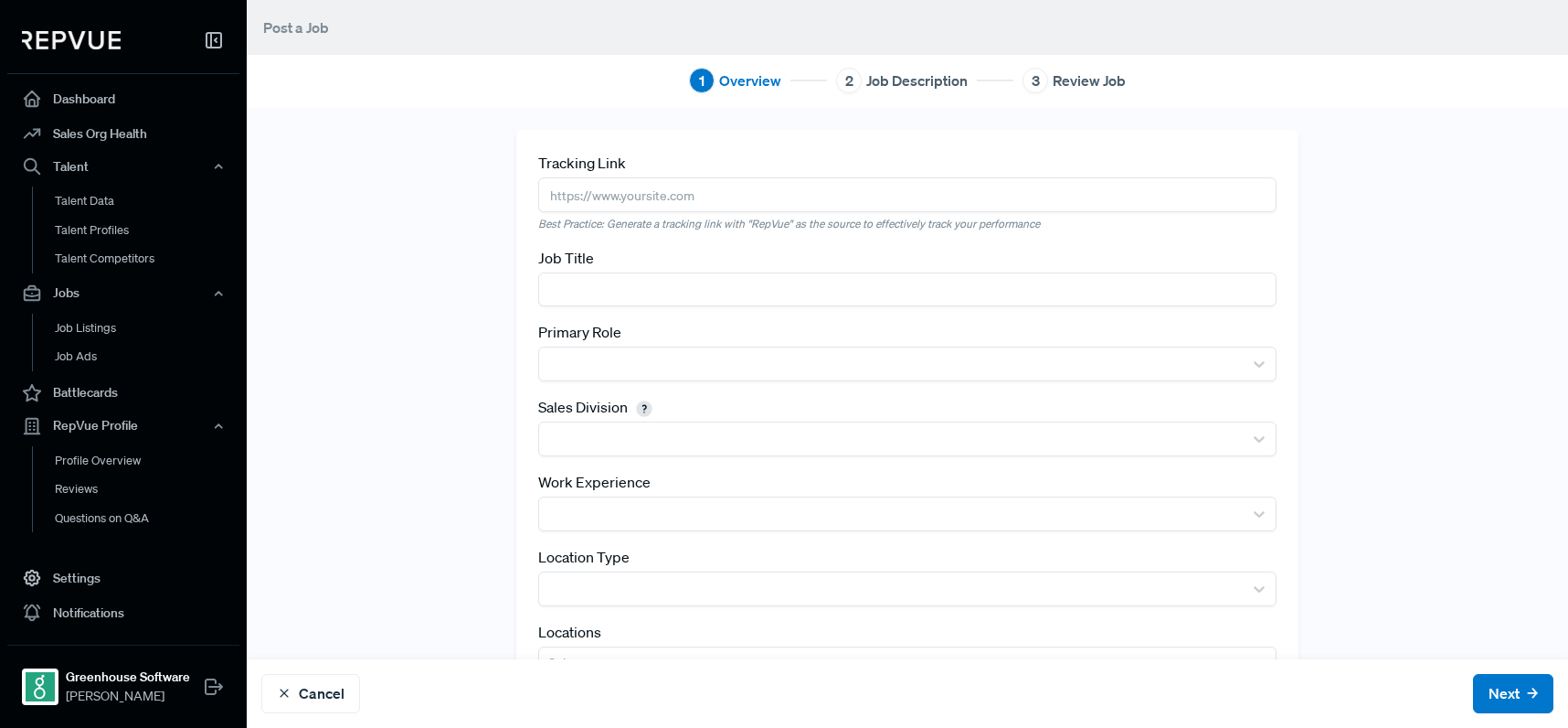
click at [764, 185] on input "text" at bounding box center [907, 195] width 739 height 34
click at [696, 300] on input "text" at bounding box center [907, 289] width 739 height 34
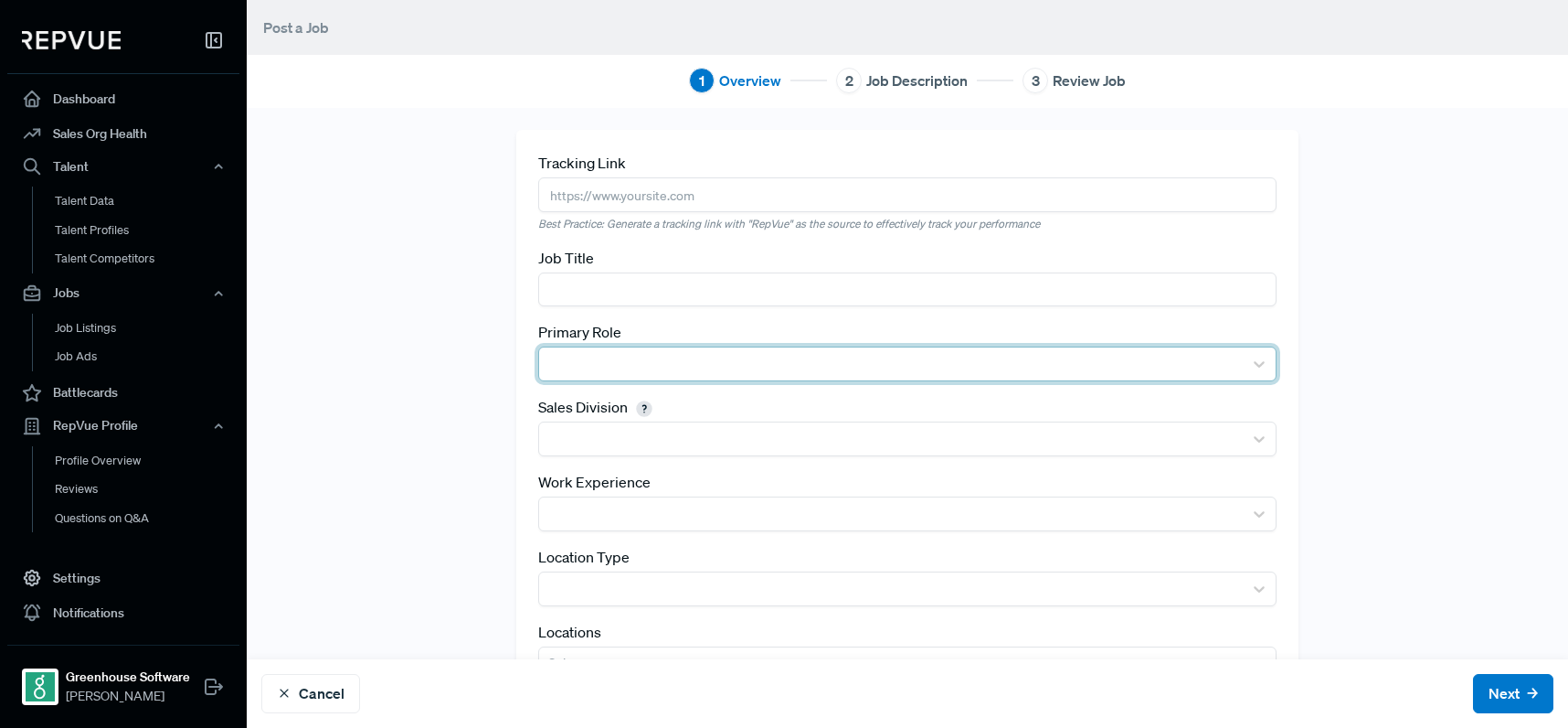
drag, startPoint x: 805, startPoint y: 385, endPoint x: 804, endPoint y: 364, distance: 21.0
click at [805, 385] on div "Tracking Link Best Practice: Generate a tracking link with "RepVue" as the sour…" at bounding box center [907, 423] width 782 height 587
click at [804, 363] on div at bounding box center [890, 364] width 685 height 26
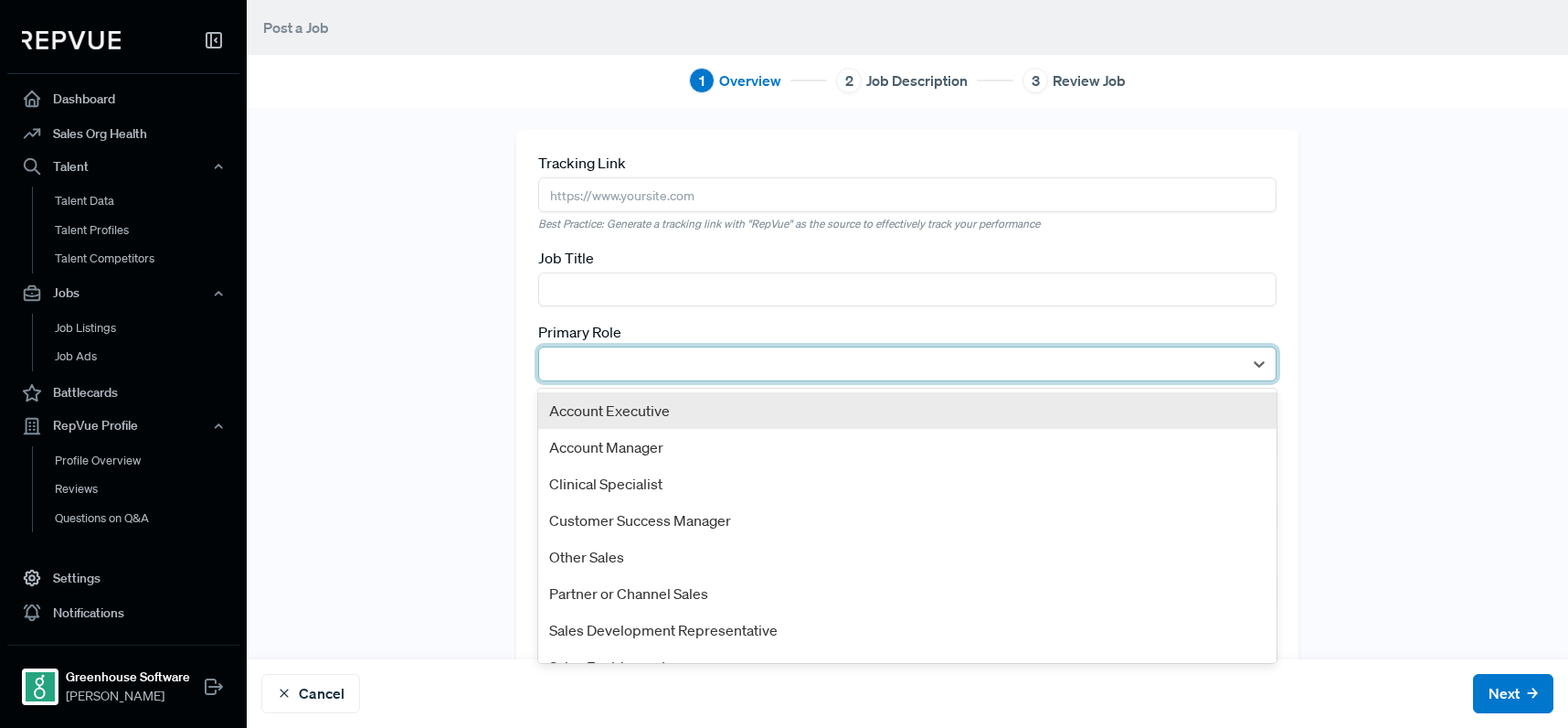
click at [761, 280] on input "text" at bounding box center [907, 289] width 739 height 34
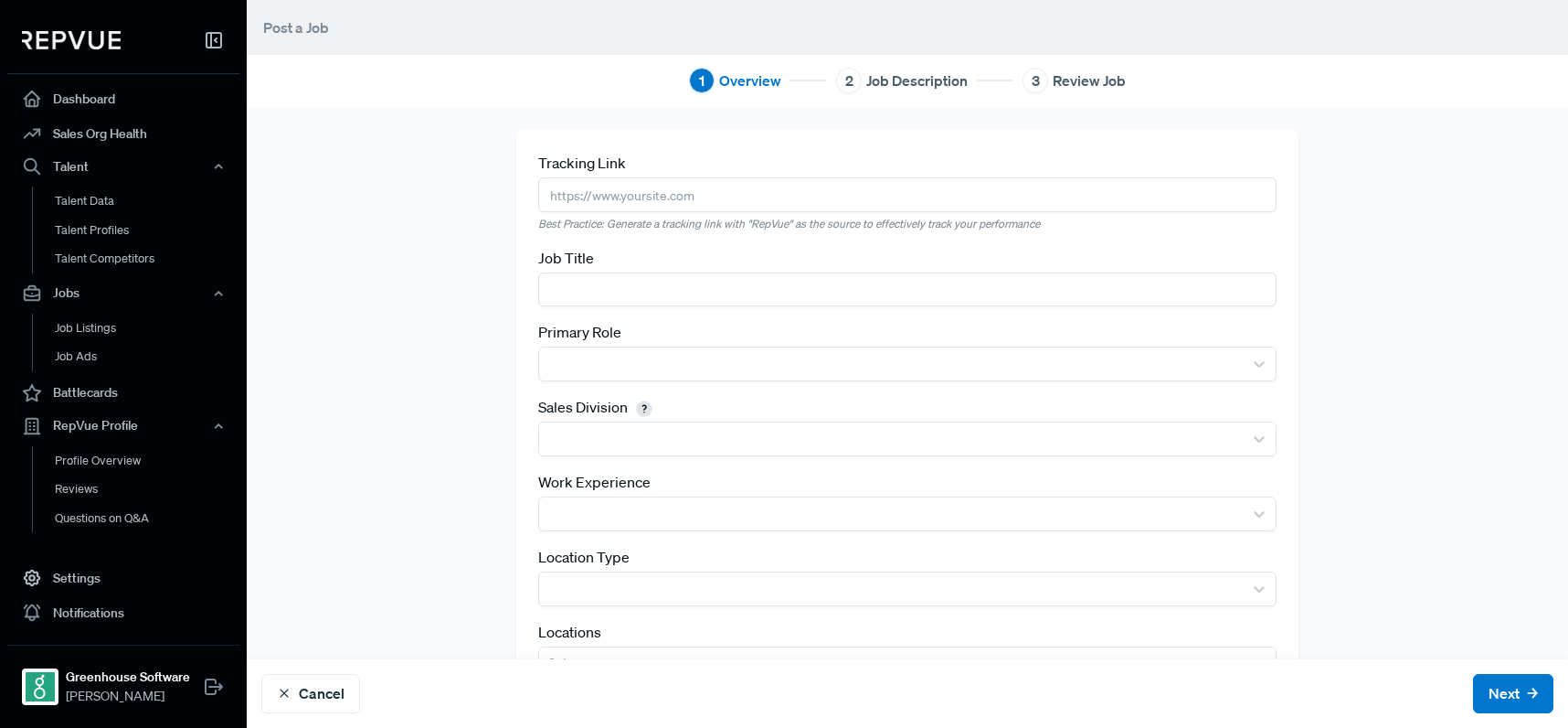
click at [761, 280] on input "text" at bounding box center [907, 289] width 739 height 34
type input "A"
type input "Senior Account Executive, DACH"
click at [765, 341] on div "Primary Role" at bounding box center [907, 351] width 739 height 60
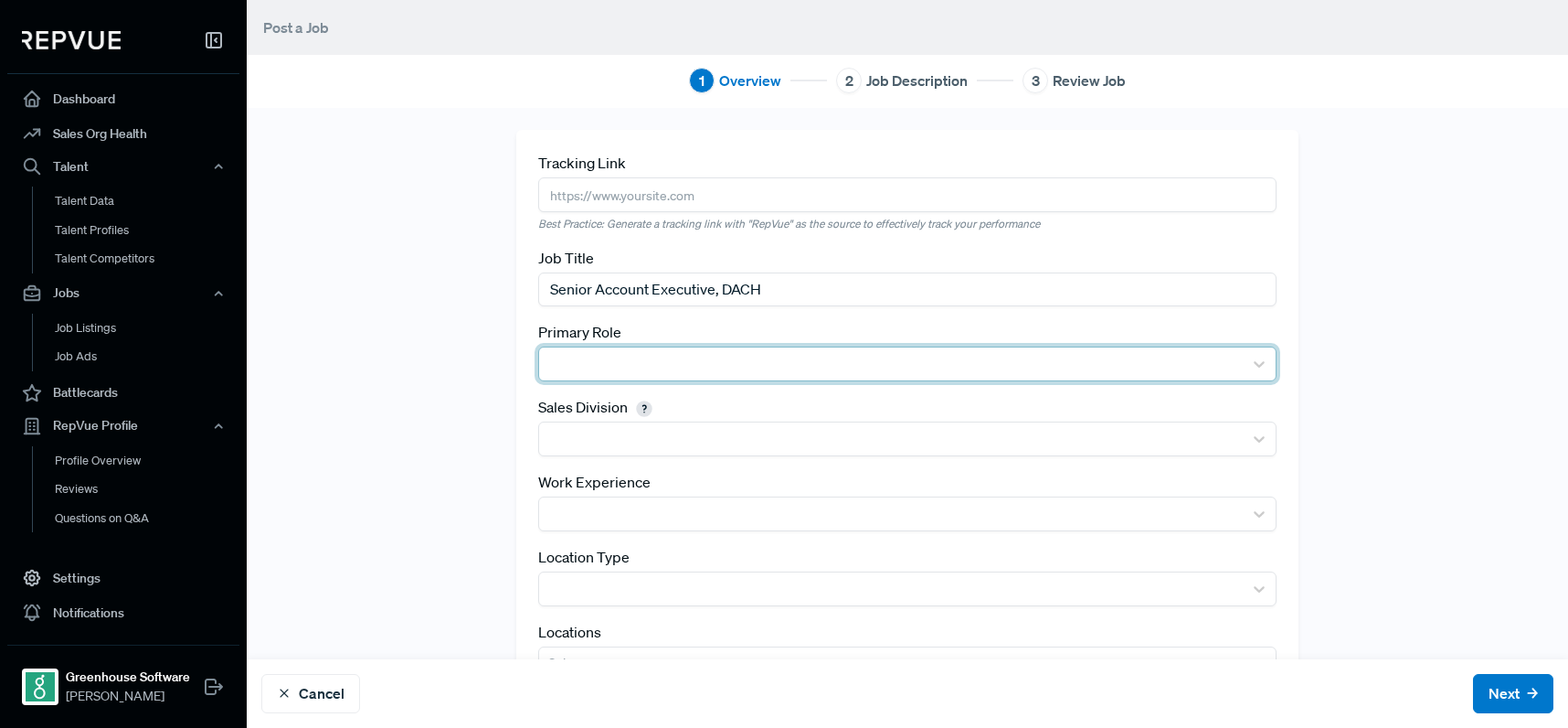
click at [770, 353] on div at bounding box center [890, 364] width 685 height 26
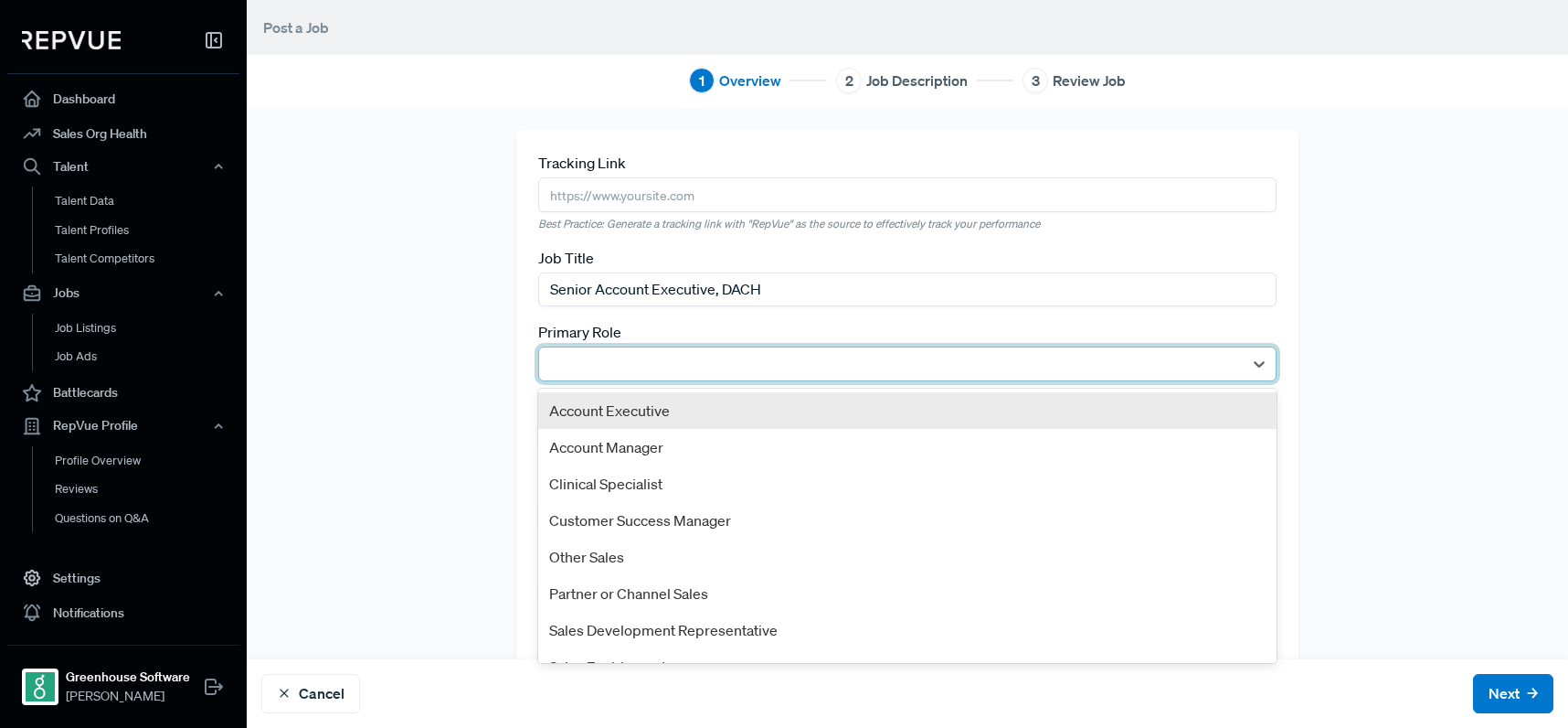
click at [766, 416] on div "Account Executive" at bounding box center [907, 410] width 739 height 36
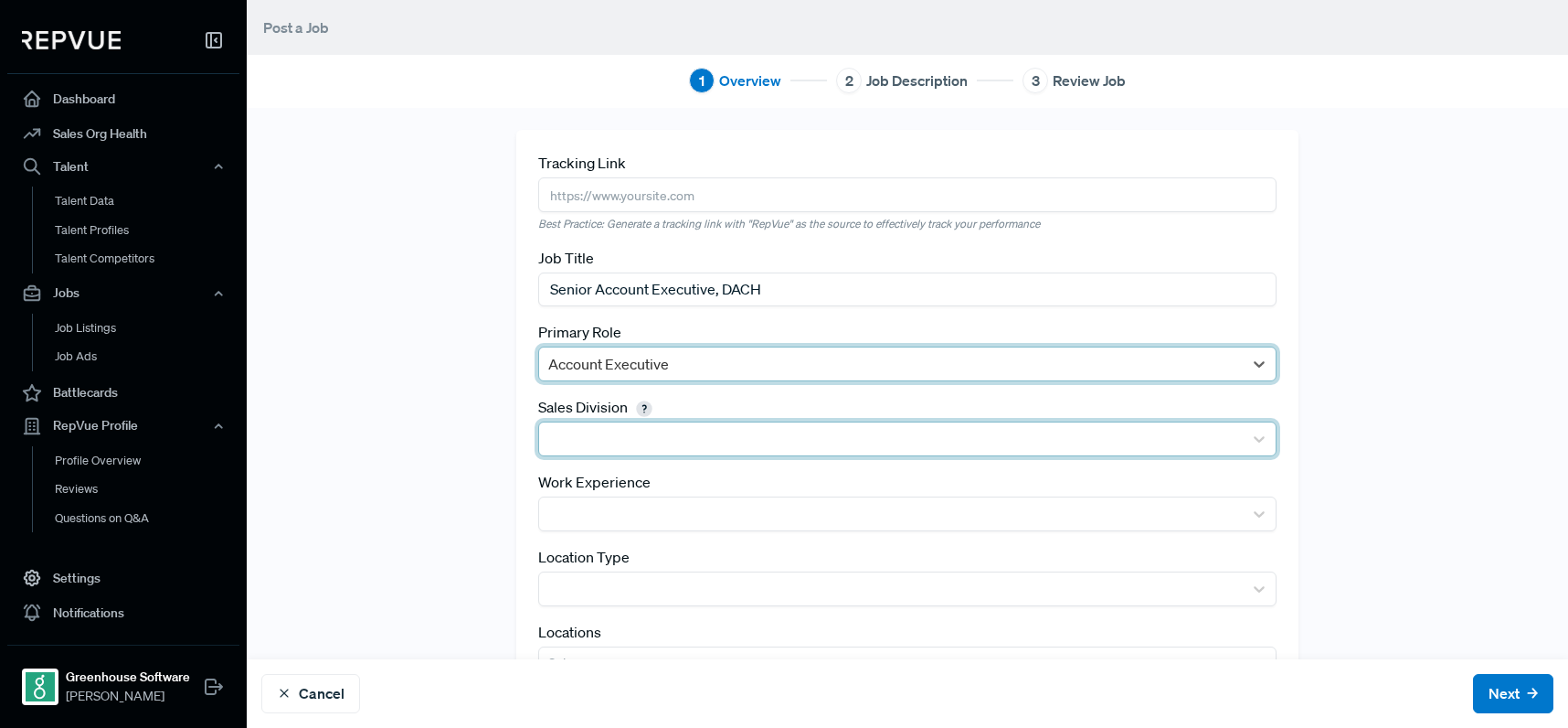
click at [784, 439] on div at bounding box center [890, 439] width 685 height 26
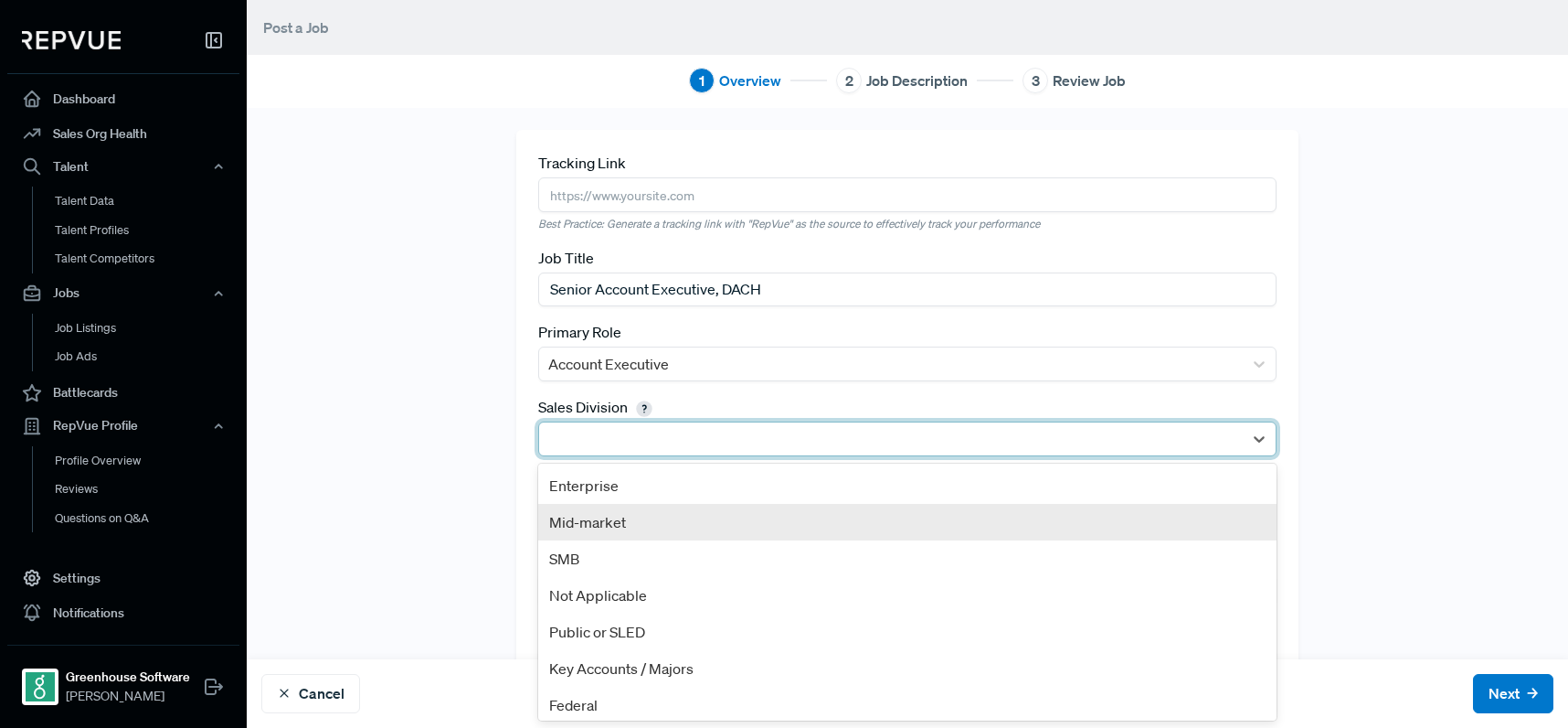
click at [777, 521] on div "Mid-market" at bounding box center [907, 521] width 739 height 36
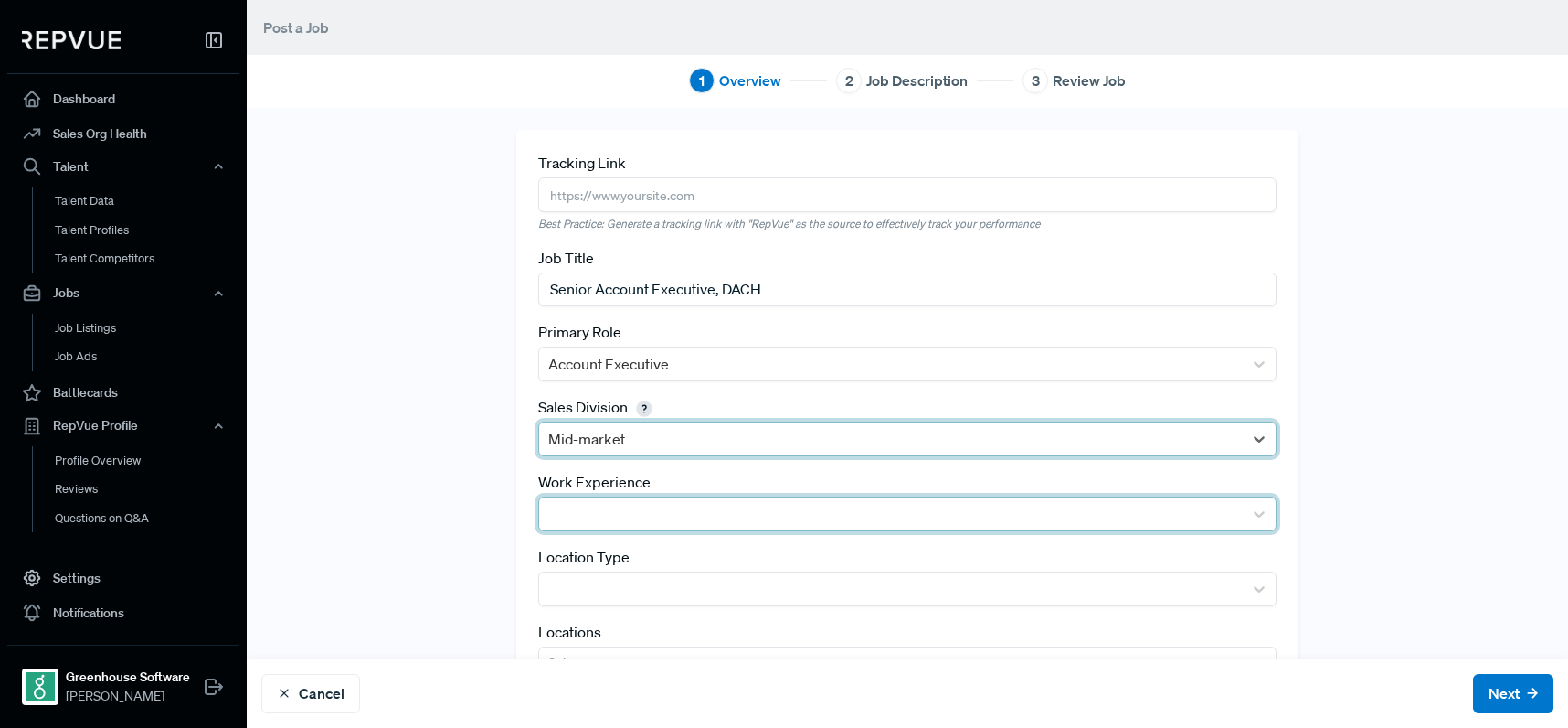
click at [780, 519] on div at bounding box center [890, 514] width 685 height 26
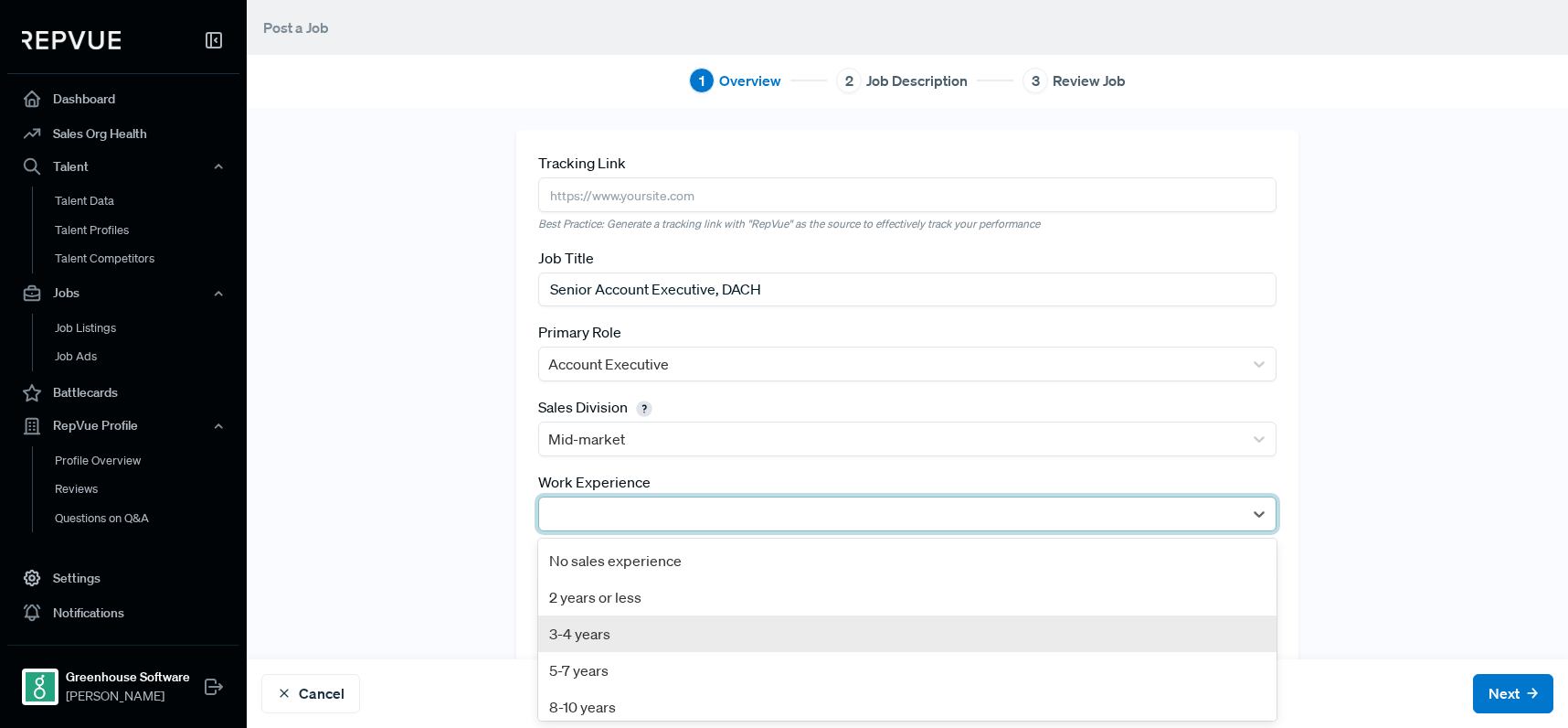
click at [748, 642] on div "3-4 years" at bounding box center [907, 633] width 739 height 36
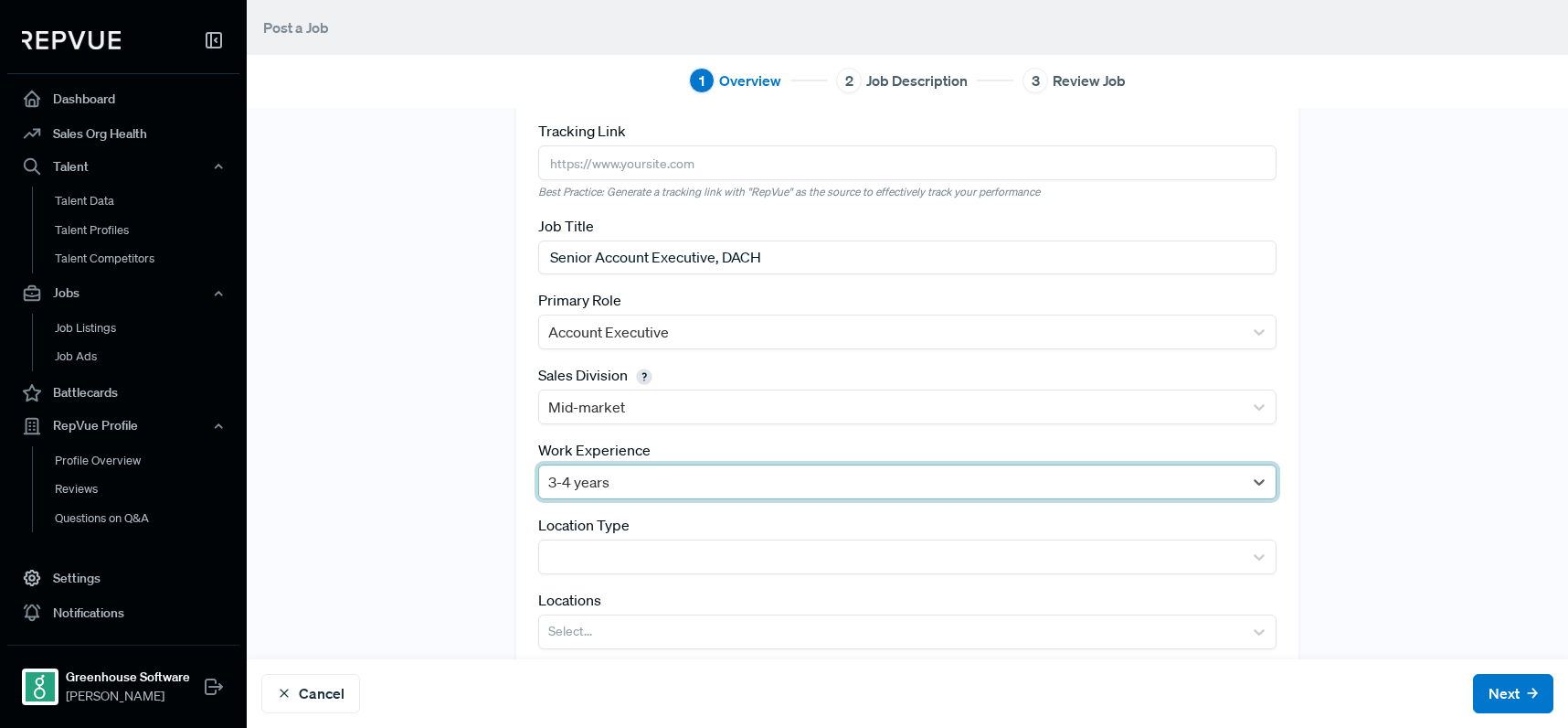
scroll to position [81, 0]
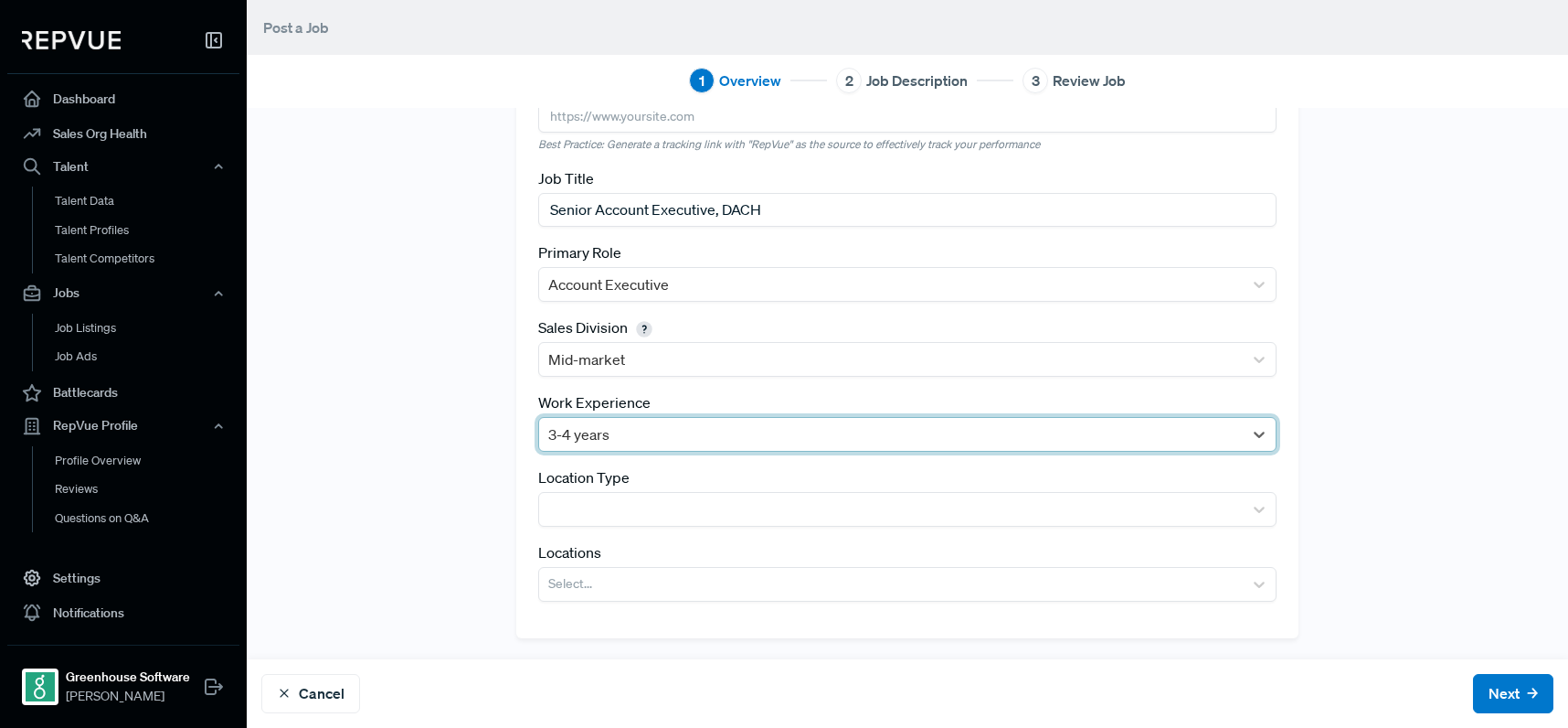
click at [775, 482] on div "Location Type" at bounding box center [907, 496] width 739 height 60
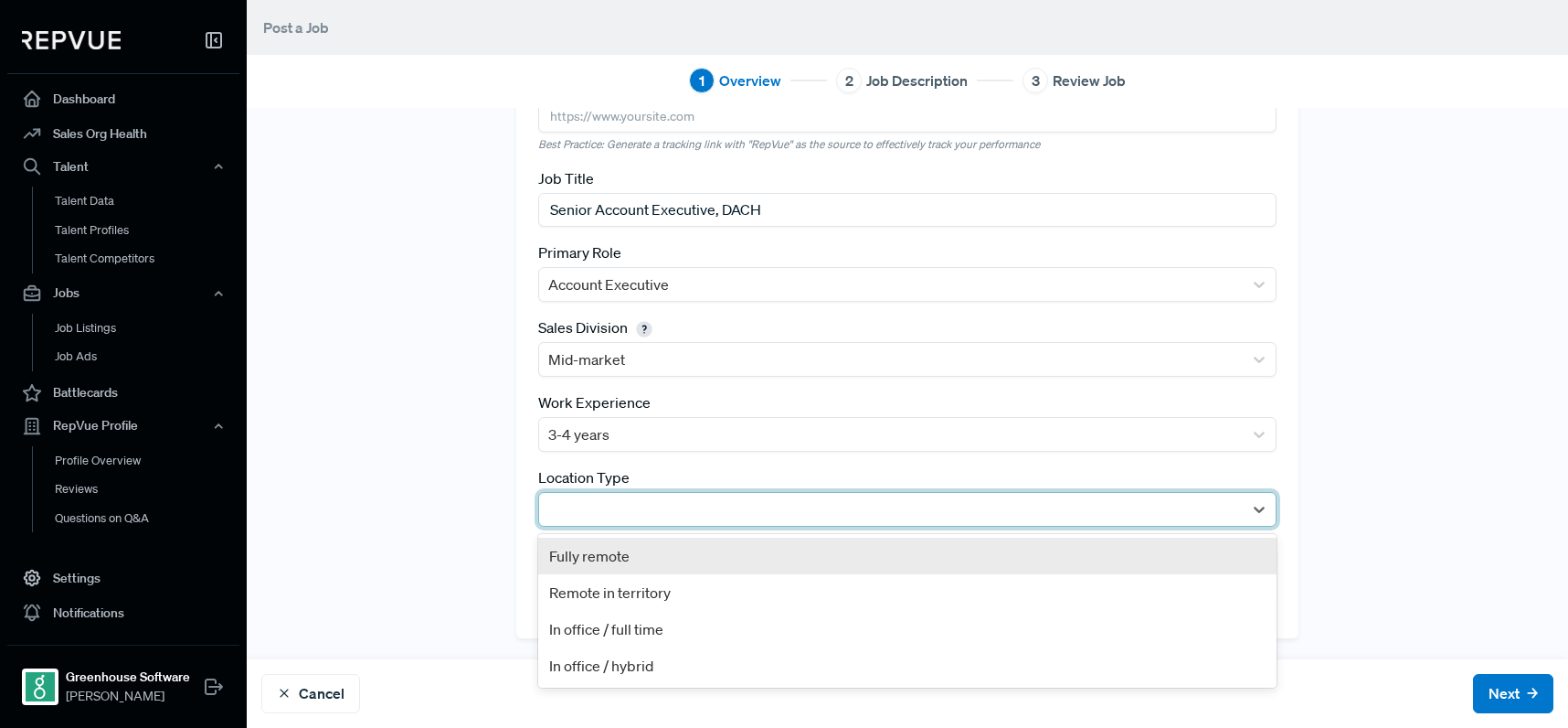
click at [780, 500] on div at bounding box center [890, 509] width 685 height 26
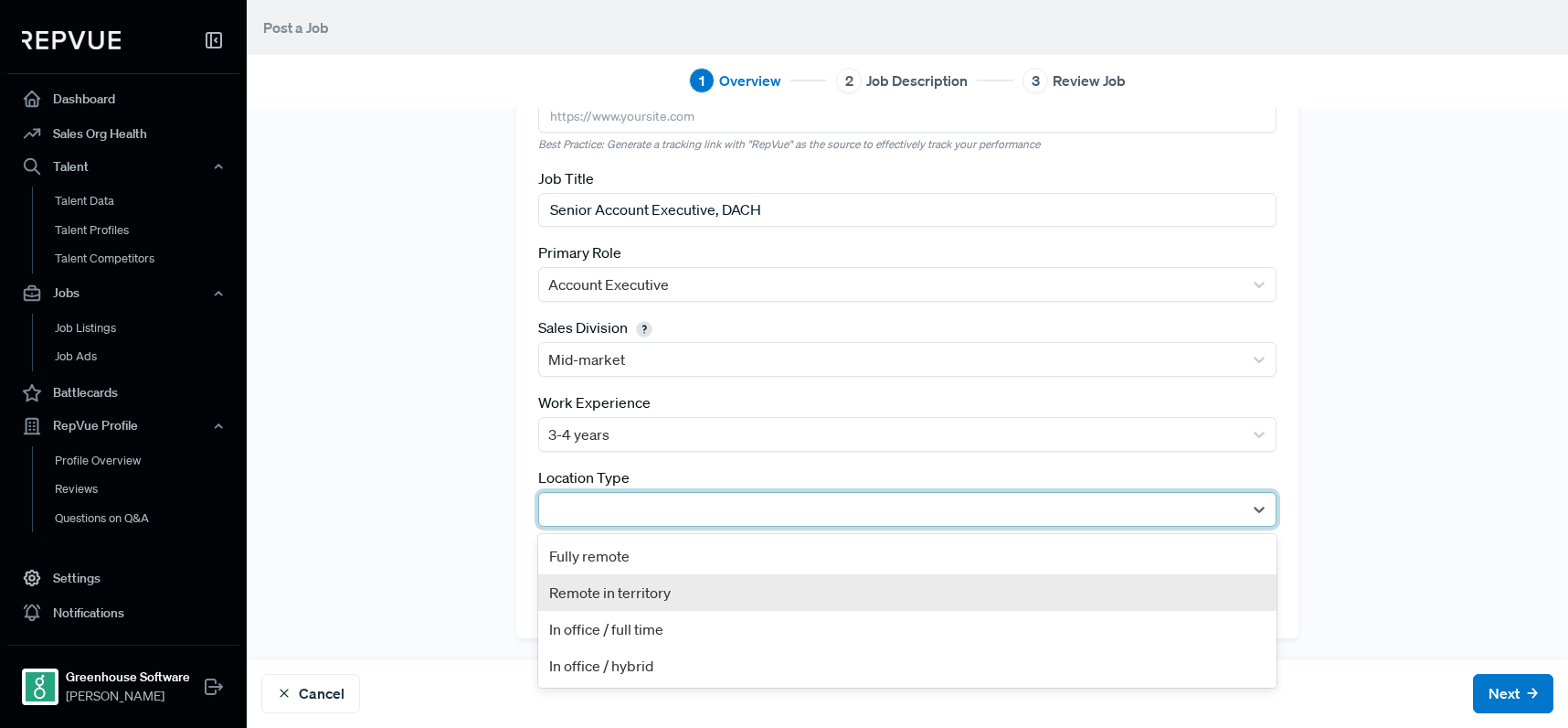
click at [773, 587] on div "Remote in territory" at bounding box center [907, 592] width 739 height 36
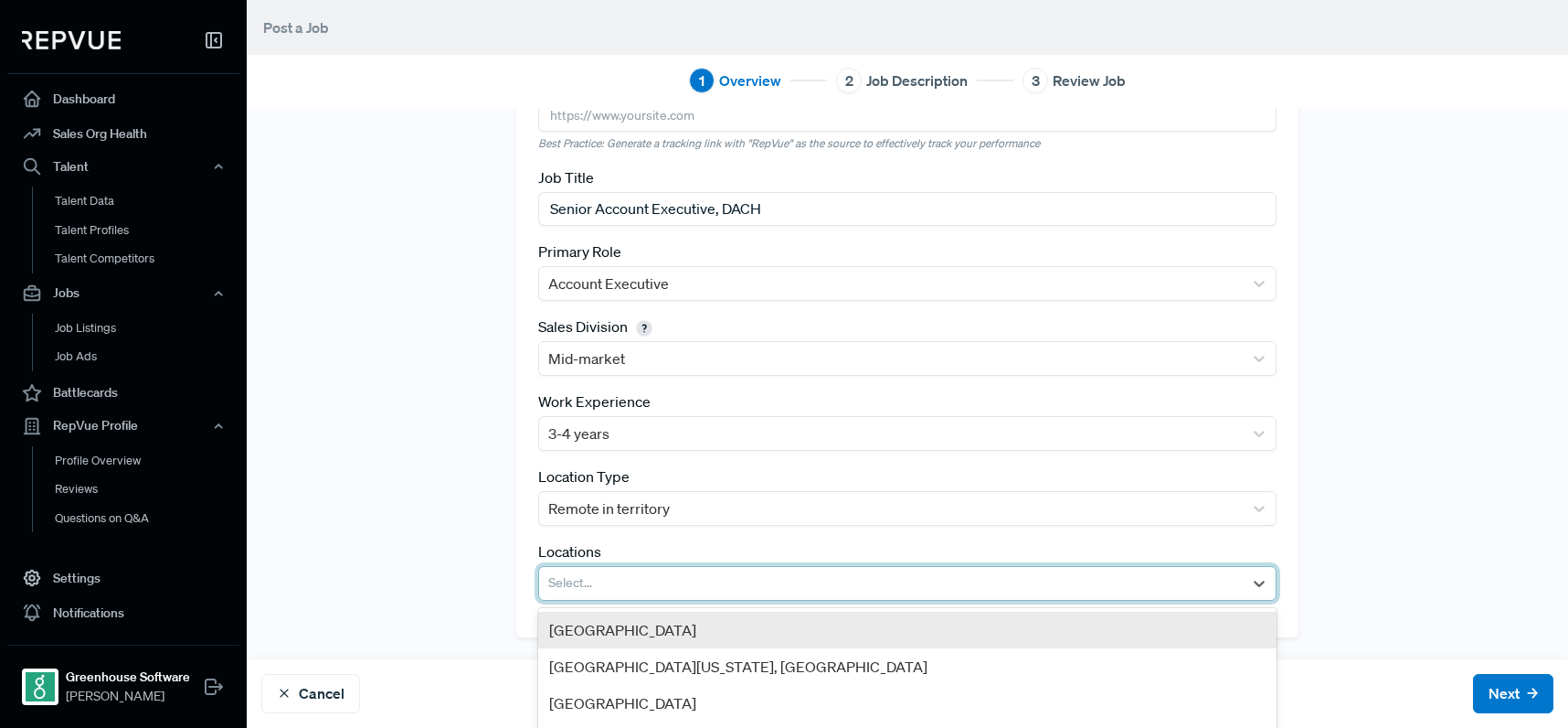
click at [770, 586] on div at bounding box center [890, 584] width 685 height 26
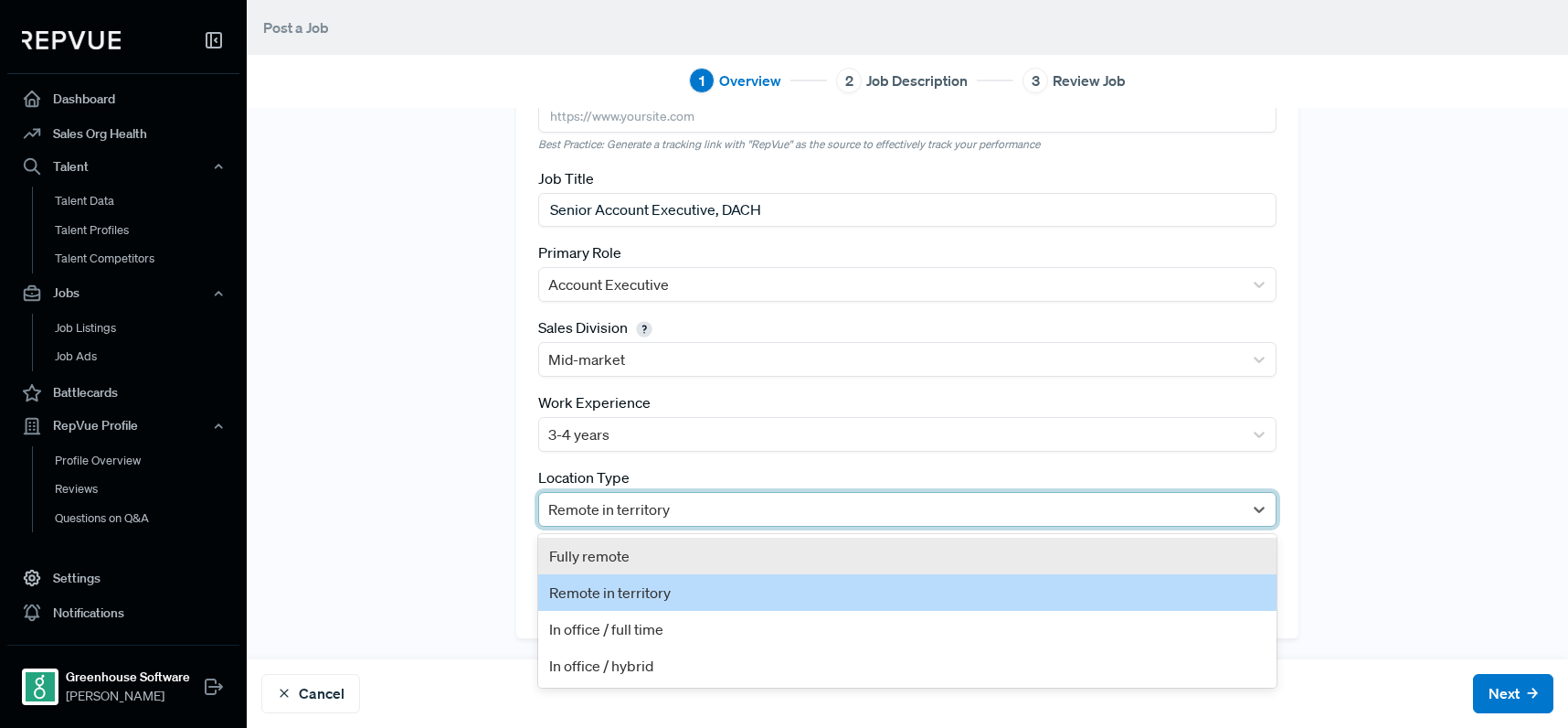
click at [757, 504] on div at bounding box center [890, 509] width 685 height 26
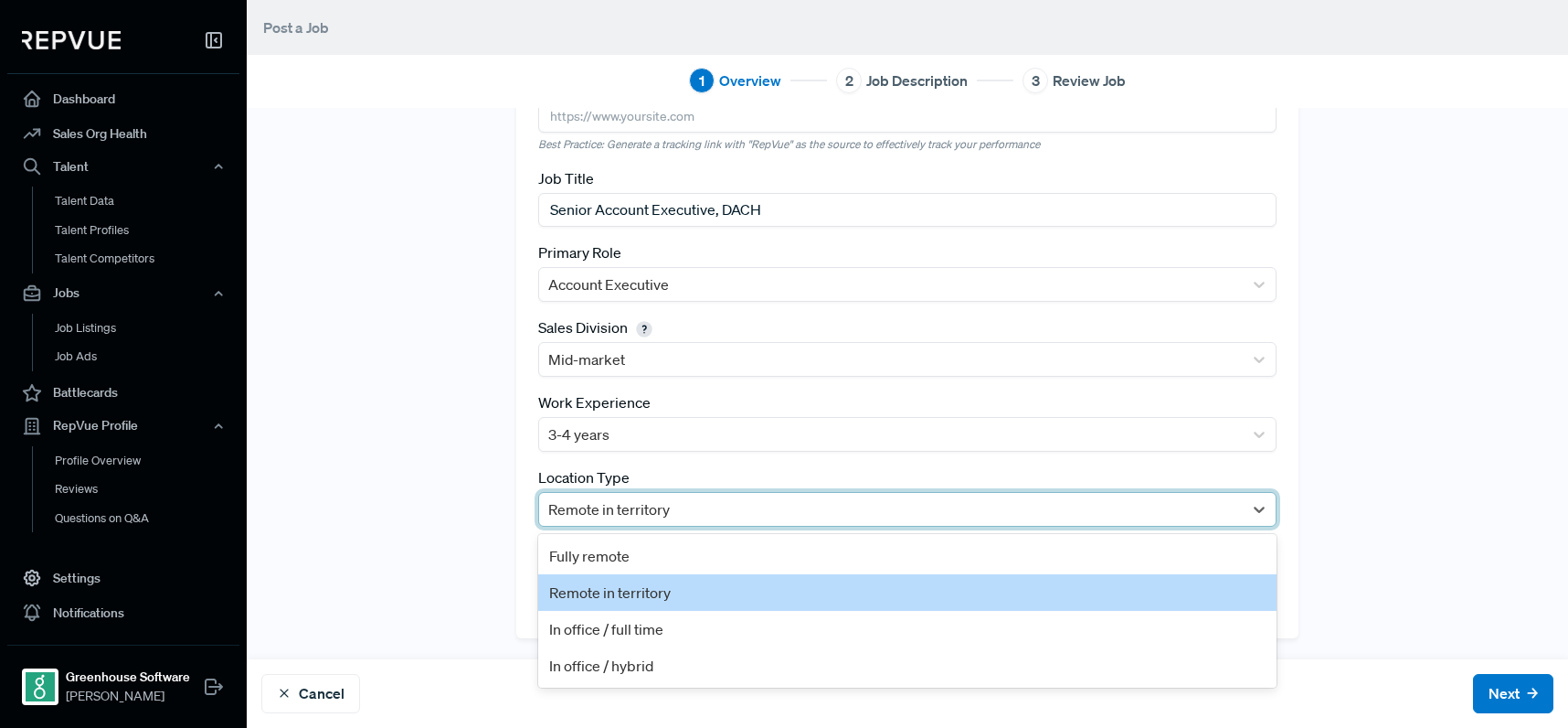
click at [768, 598] on div "Remote in territory" at bounding box center [907, 592] width 739 height 36
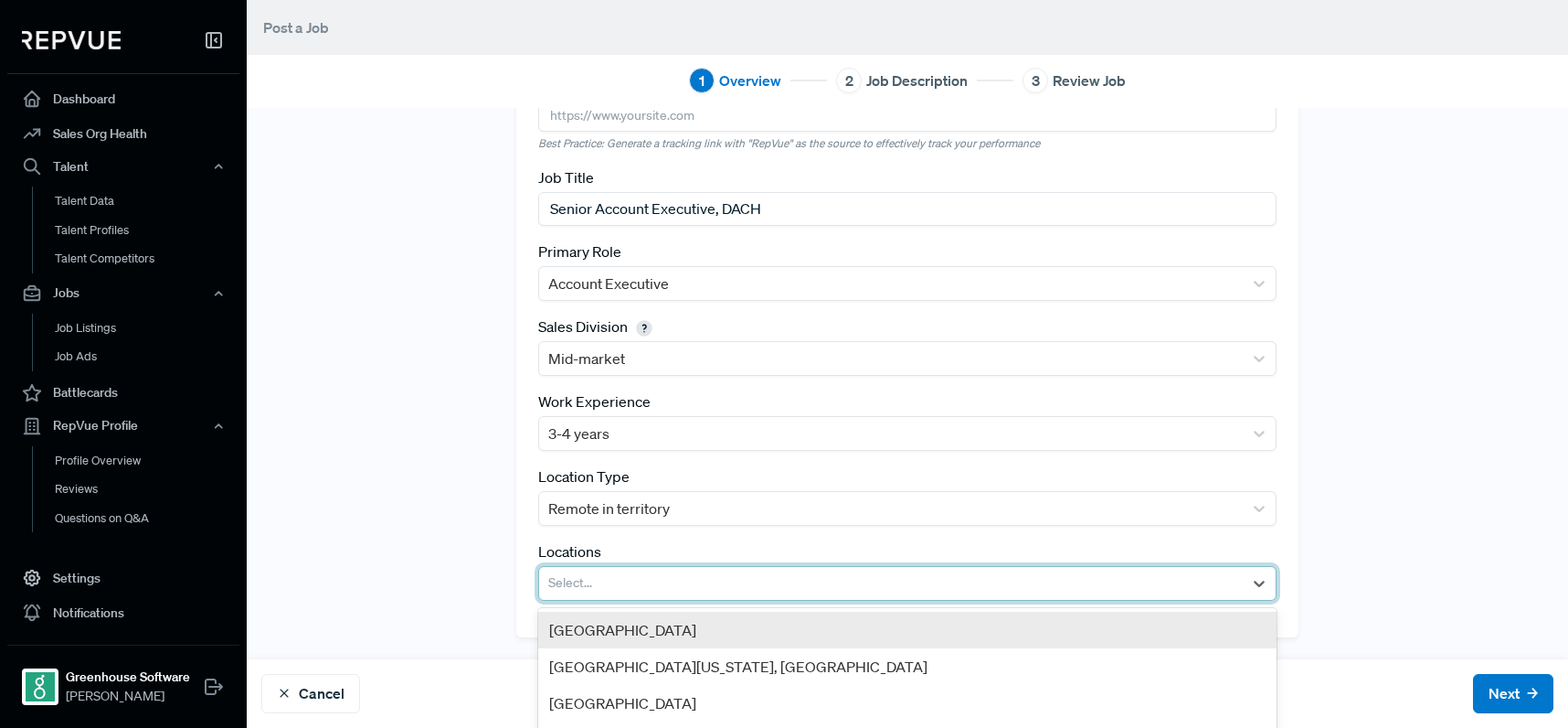
click at [757, 588] on div at bounding box center [890, 584] width 685 height 26
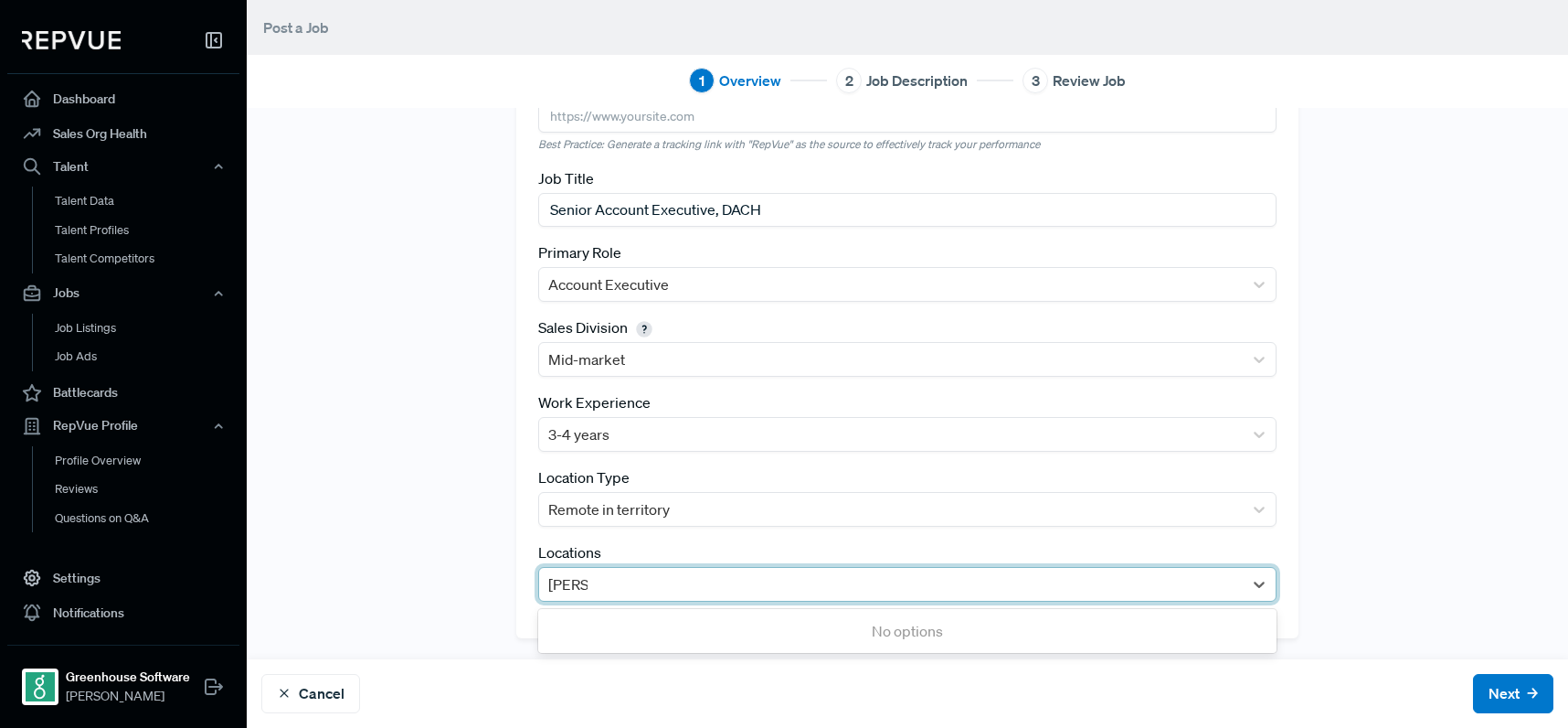
type input "ireland"
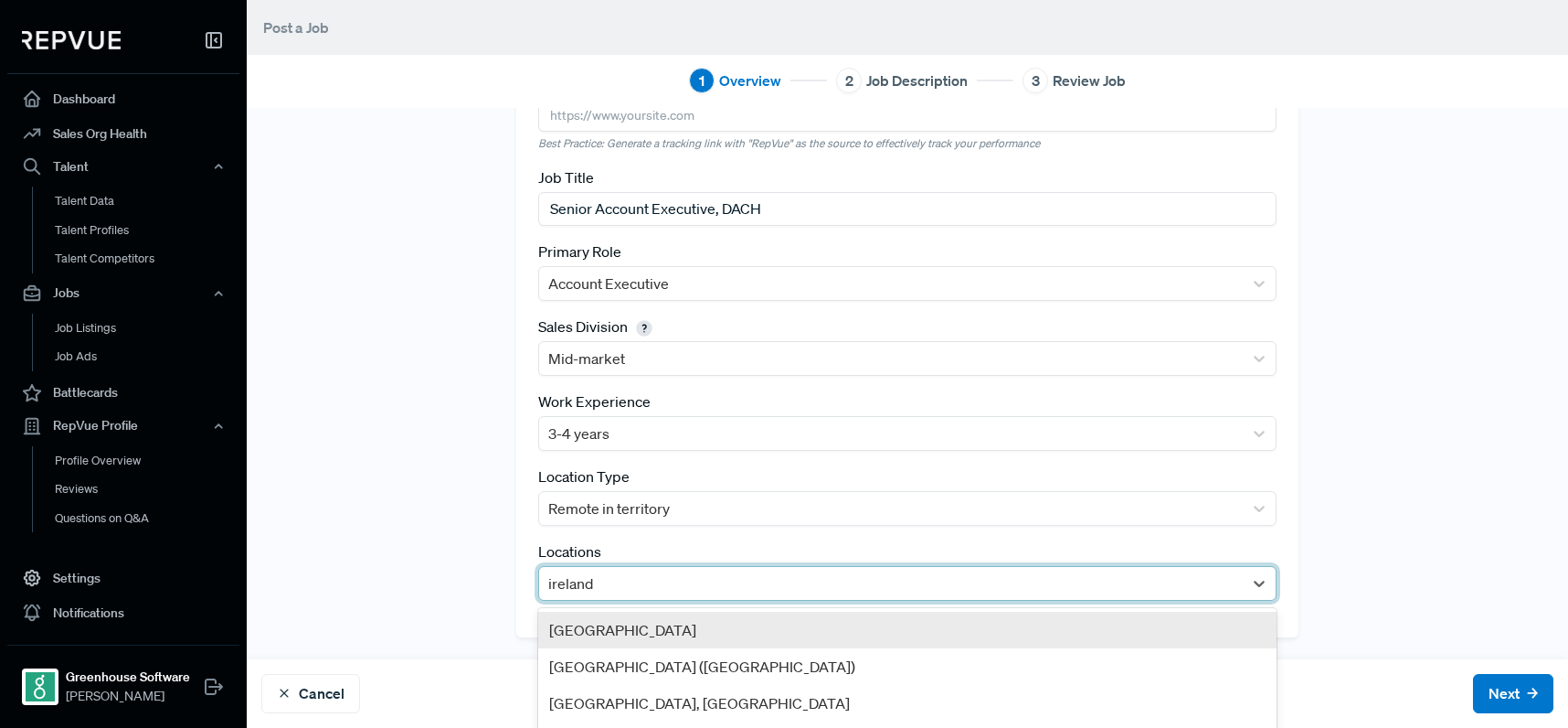
click at [761, 627] on div "[GEOGRAPHIC_DATA]" at bounding box center [907, 629] width 739 height 36
type input "u"
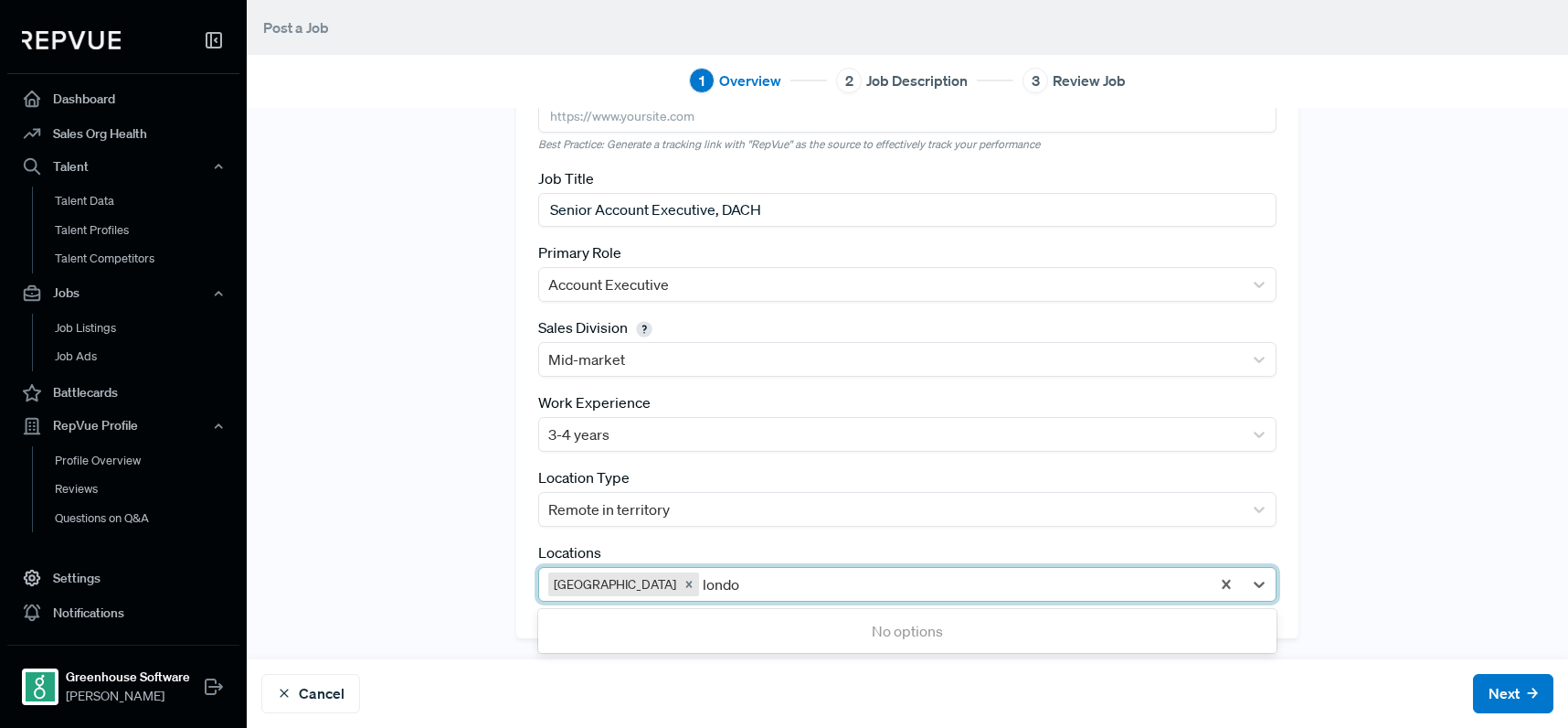
type input "[GEOGRAPHIC_DATA]"
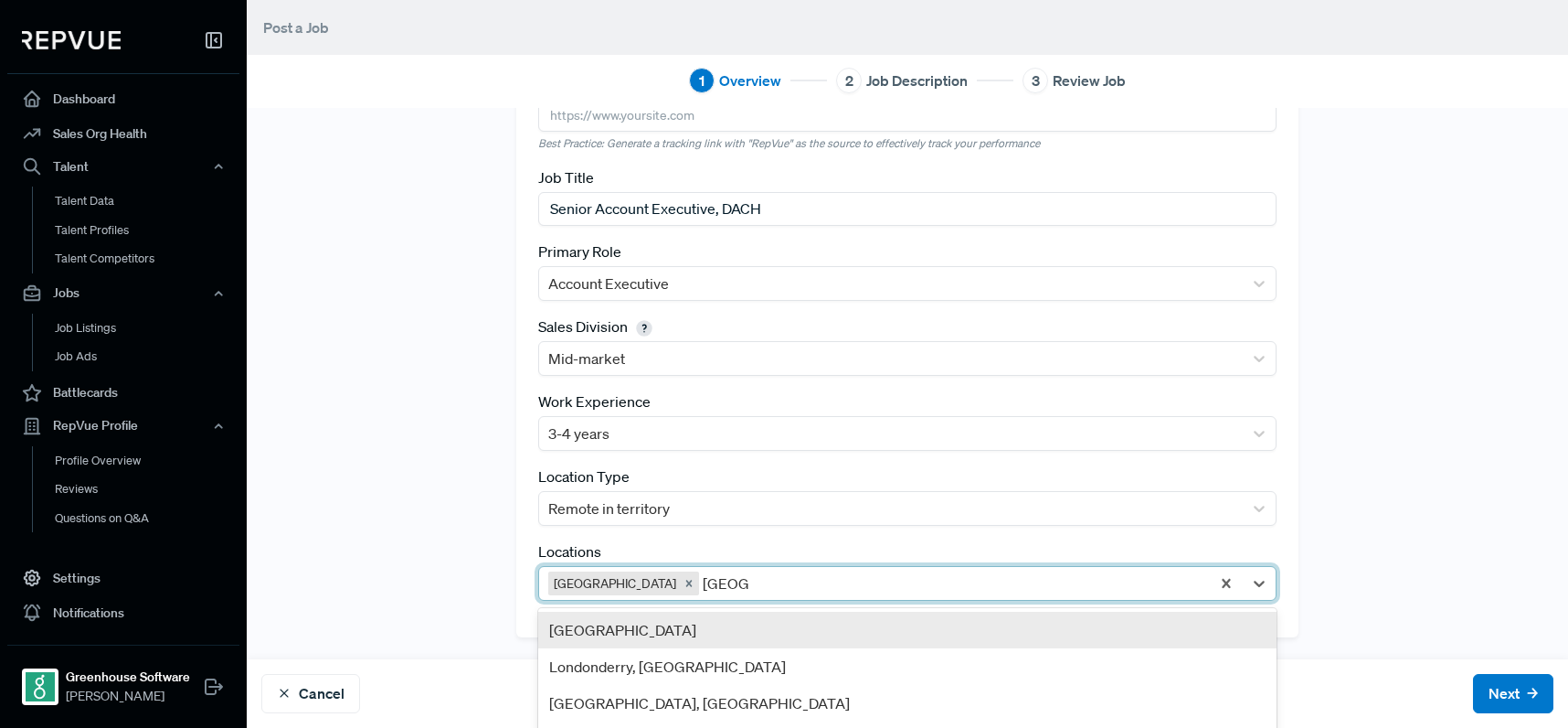
click at [756, 635] on div "[GEOGRAPHIC_DATA]" at bounding box center [907, 629] width 739 height 36
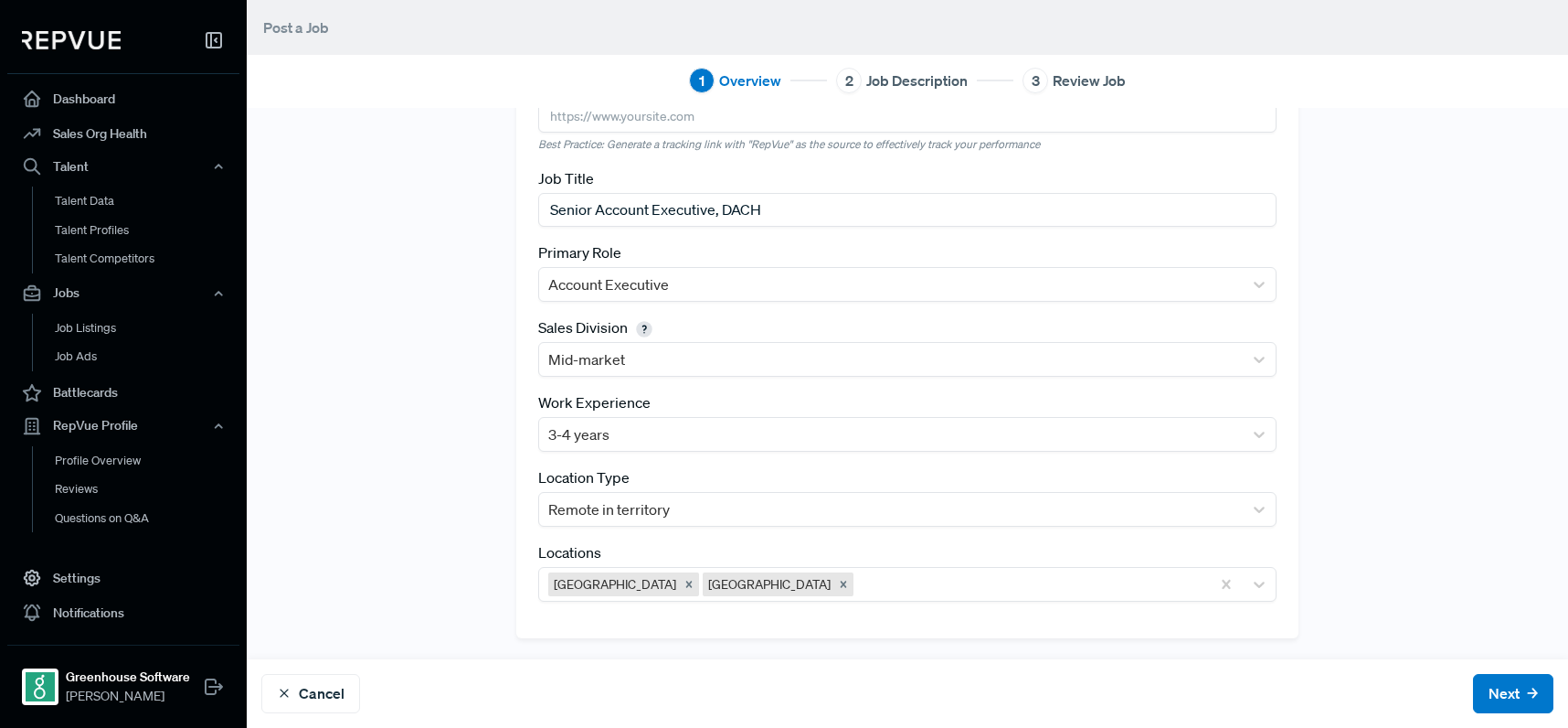
click at [1470, 661] on div "Cancel Next" at bounding box center [908, 694] width 1322 height 69
click at [1475, 690] on button "Next" at bounding box center [1512, 694] width 81 height 39
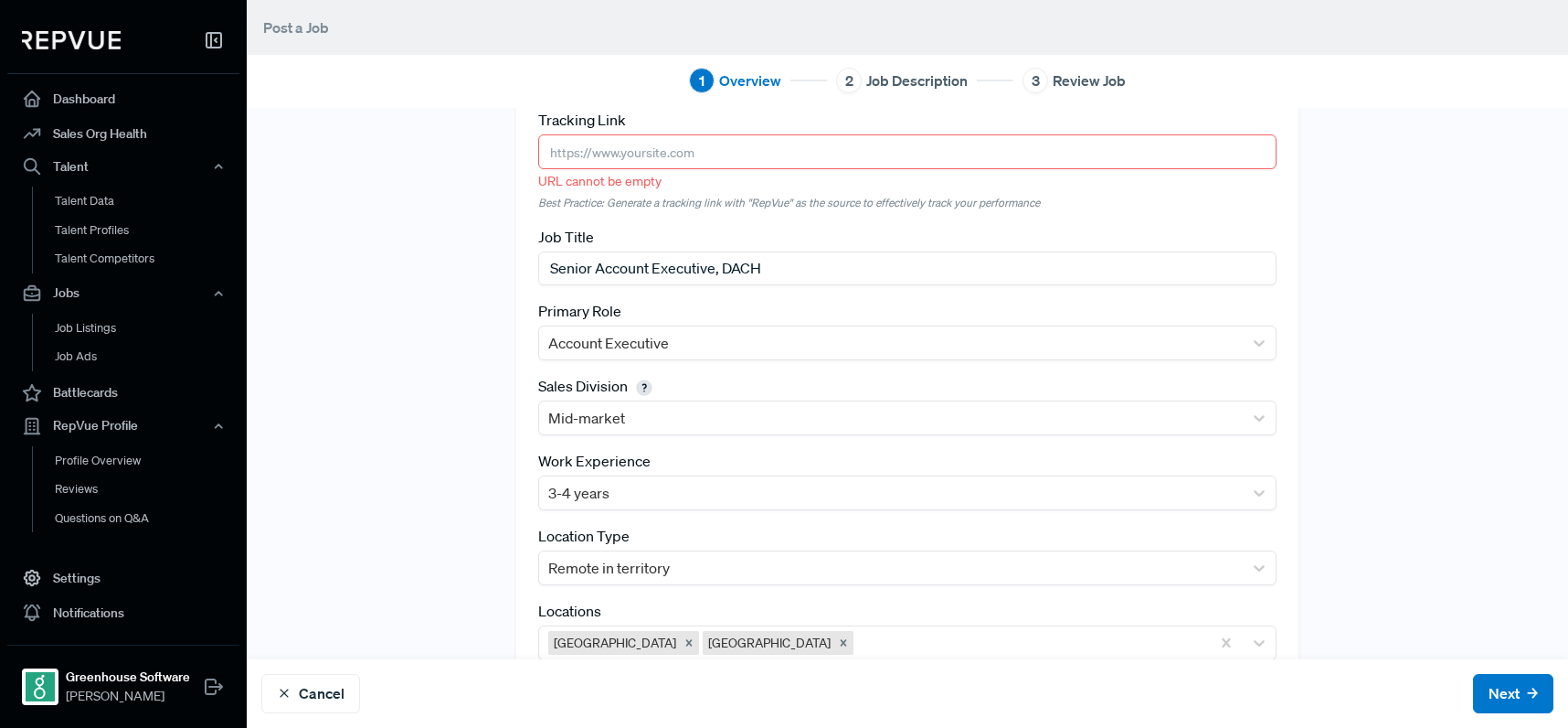
scroll to position [0, 0]
